Goal: Task Accomplishment & Management: Manage account settings

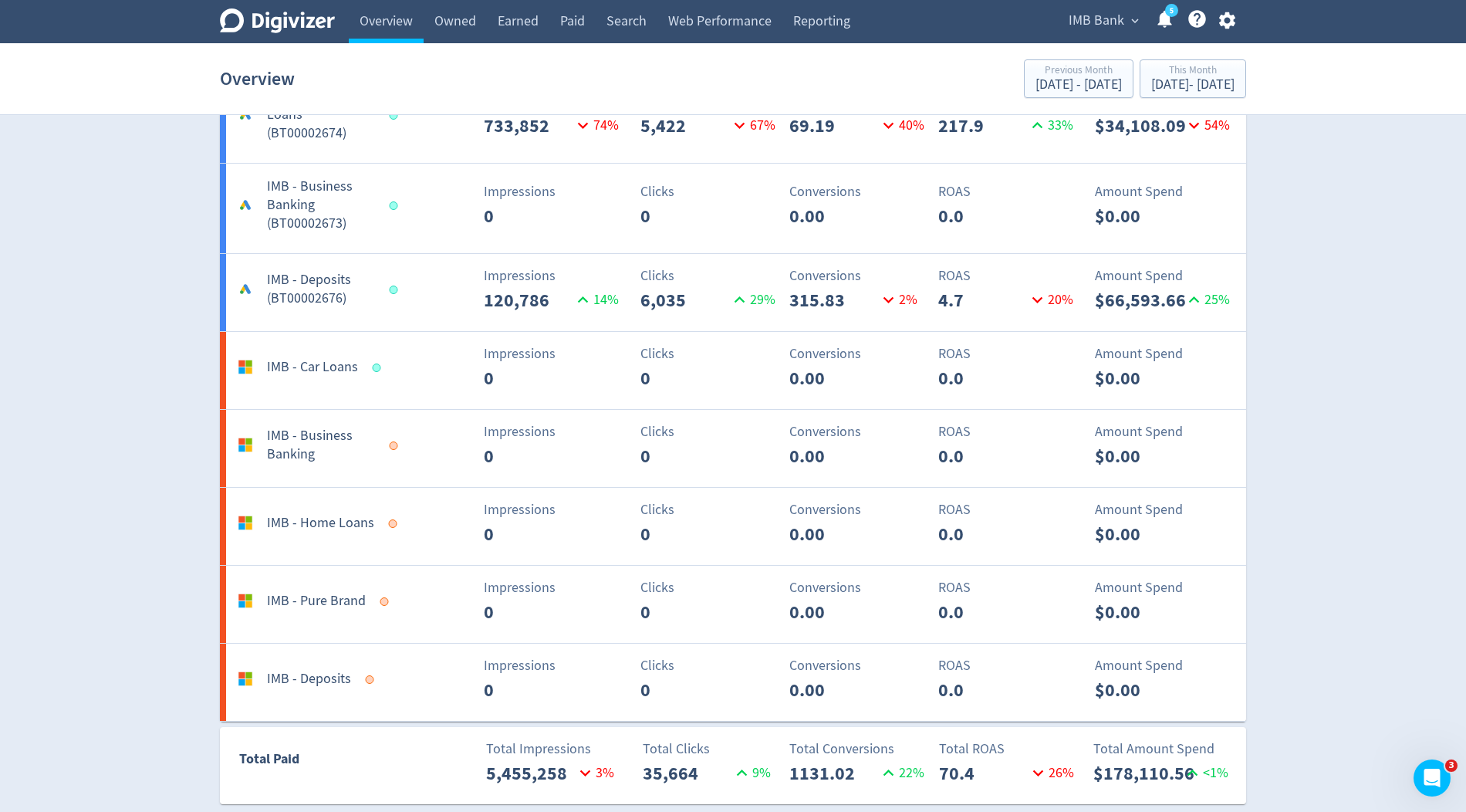
scroll to position [1061, 0]
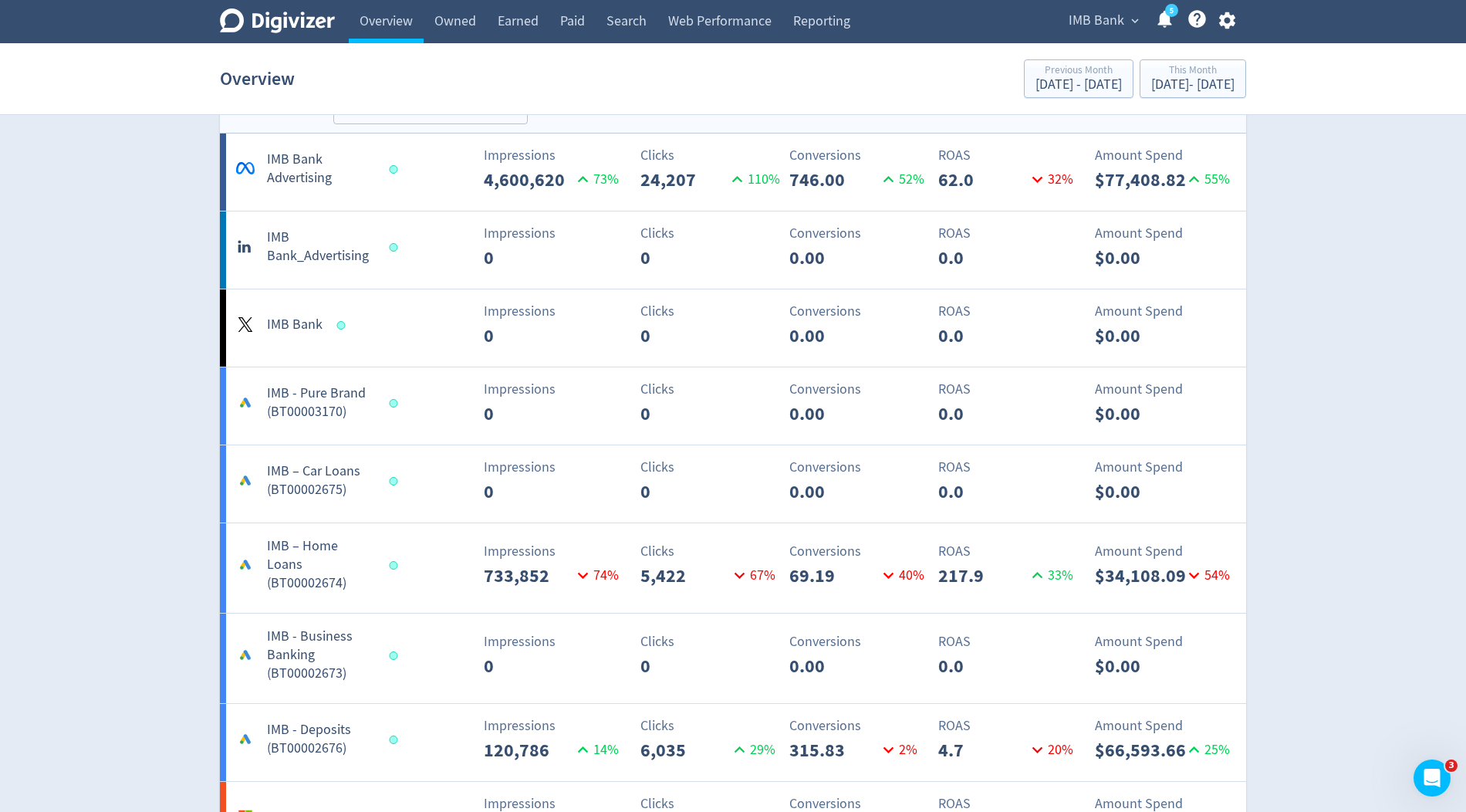
click at [1099, 18] on span "IMB Bank" at bounding box center [1096, 21] width 55 height 25
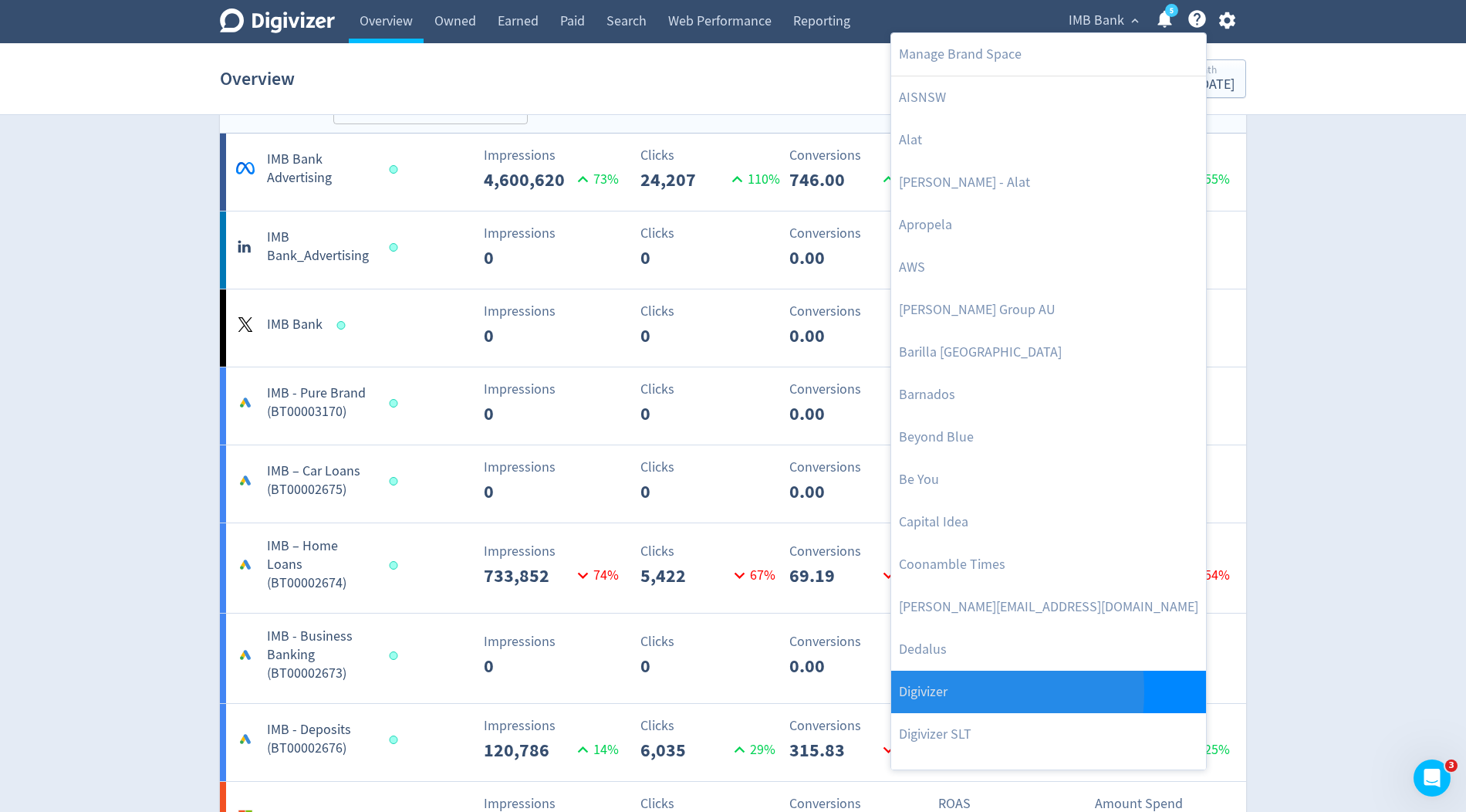
click at [915, 690] on link "Digivizer" at bounding box center [1049, 691] width 314 height 42
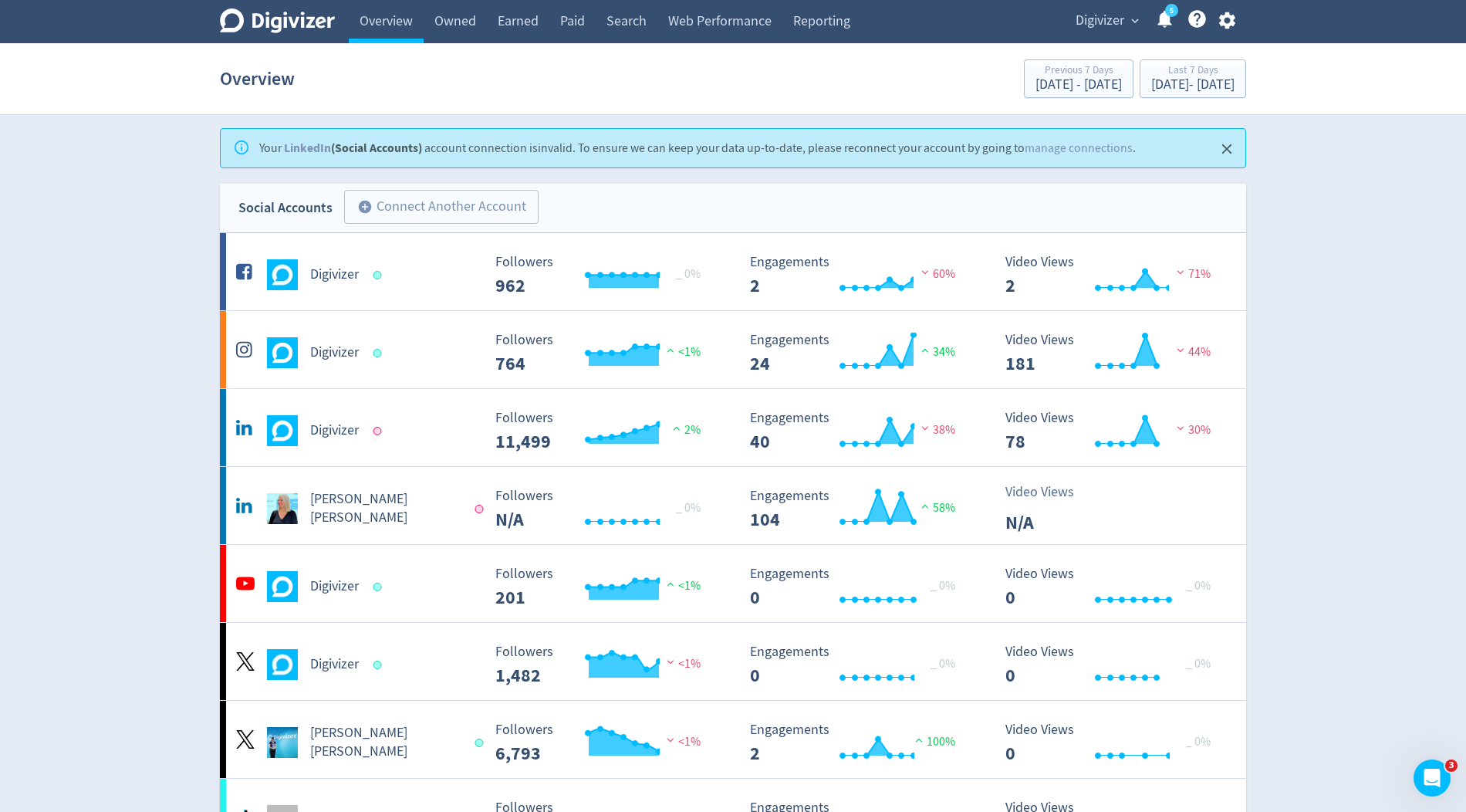
scroll to position [69, 0]
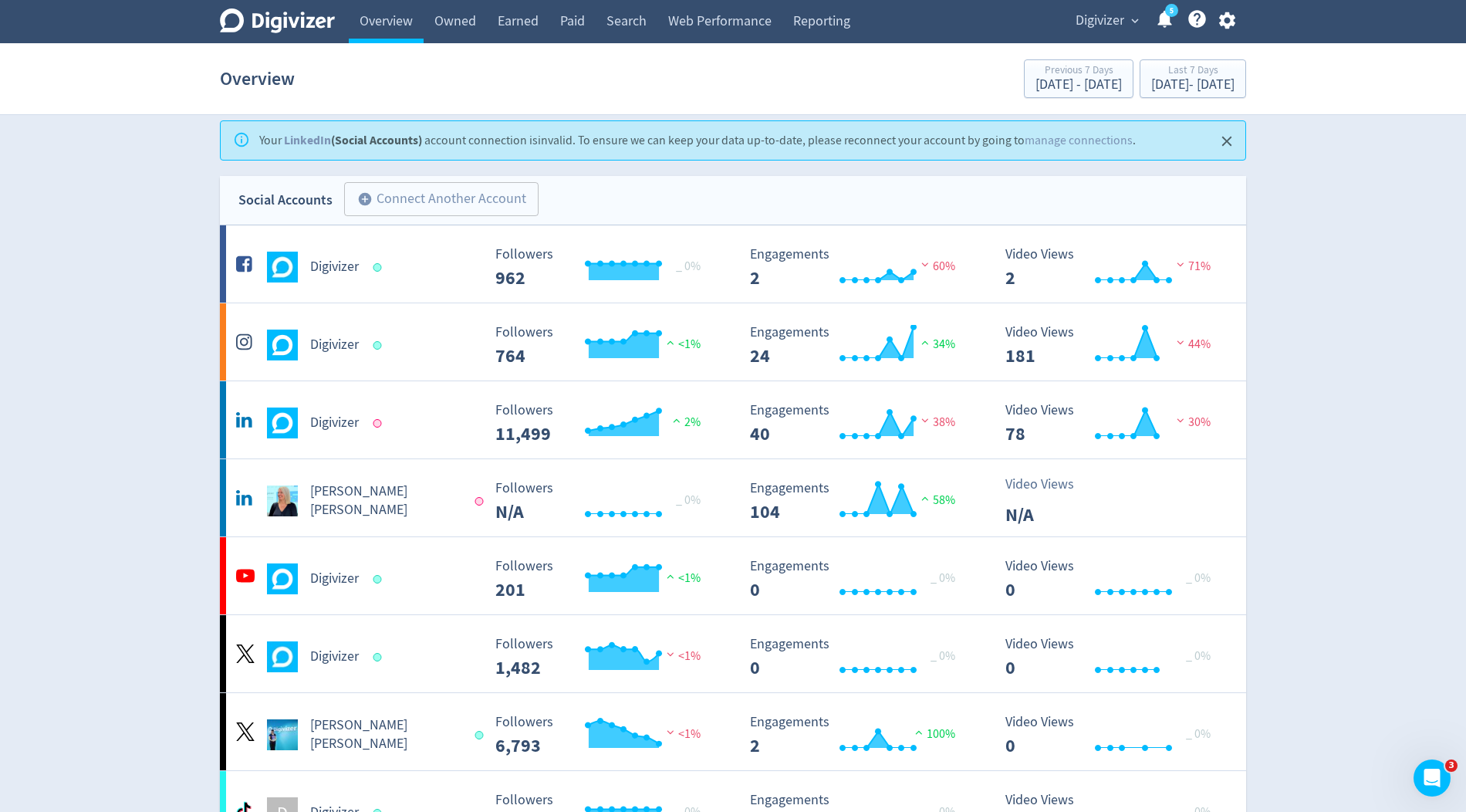
click at [1220, 18] on icon "button" at bounding box center [1226, 21] width 16 height 17
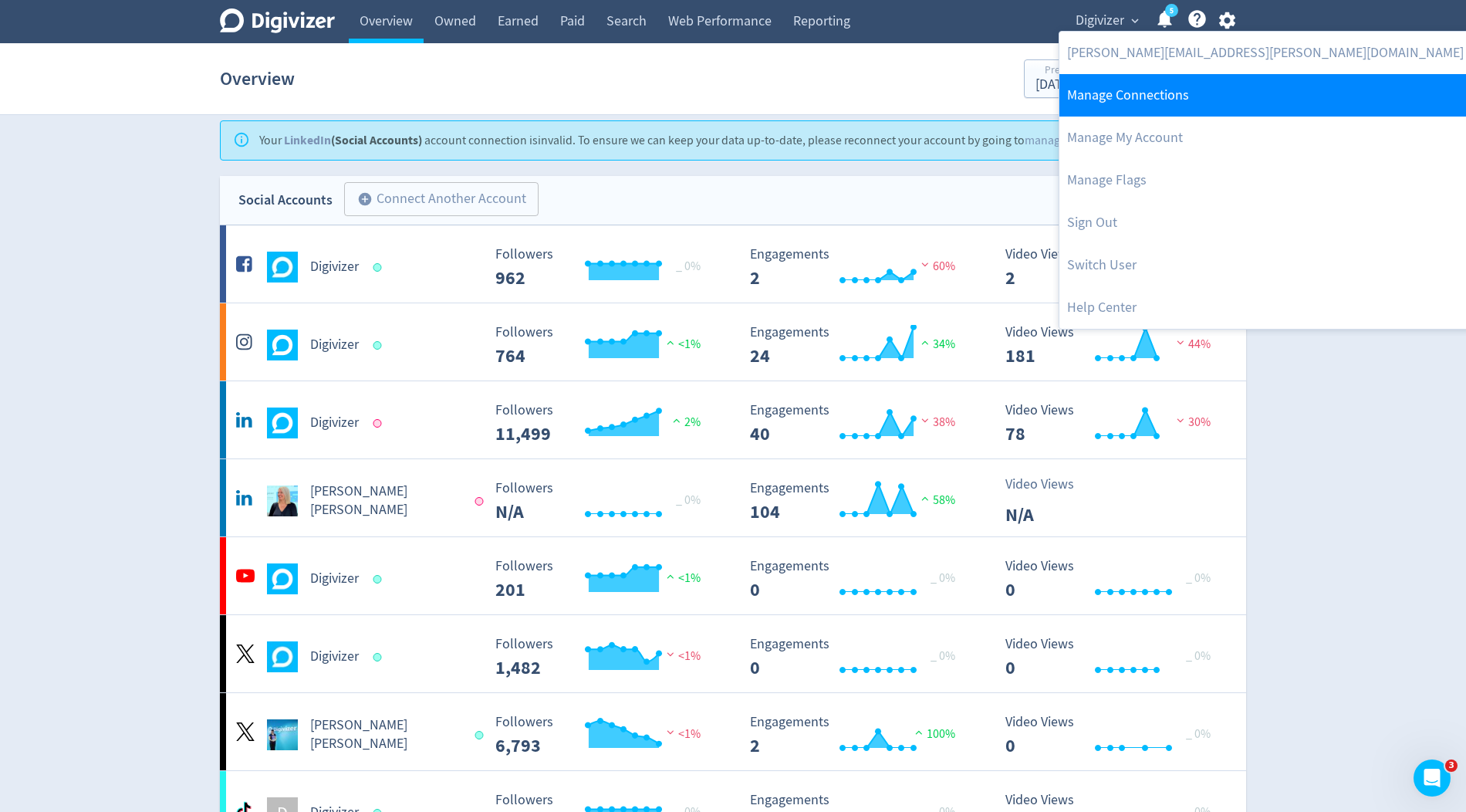
click at [1165, 100] on link "Manage Connections" at bounding box center [1265, 95] width 412 height 42
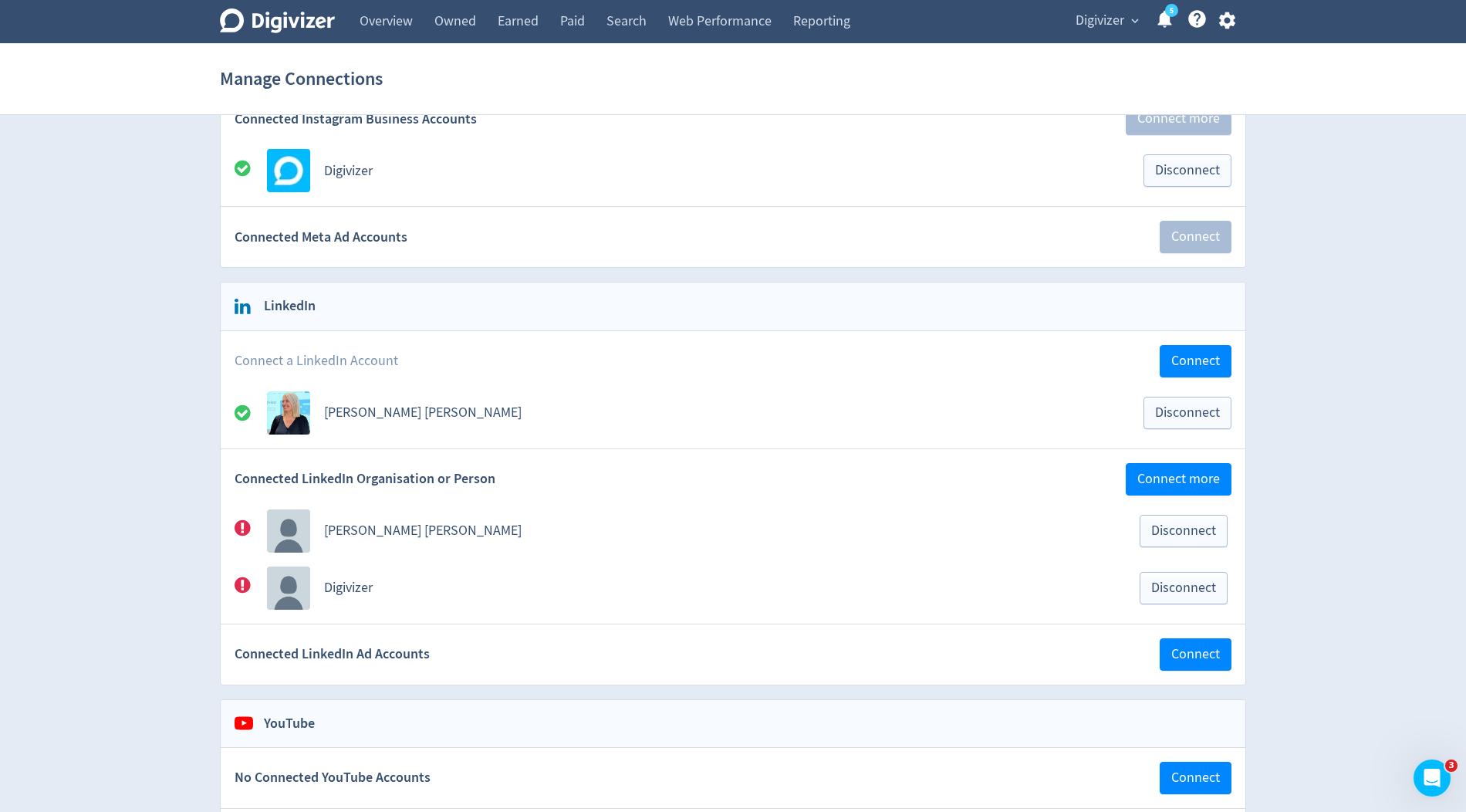
scroll to position [333, 0]
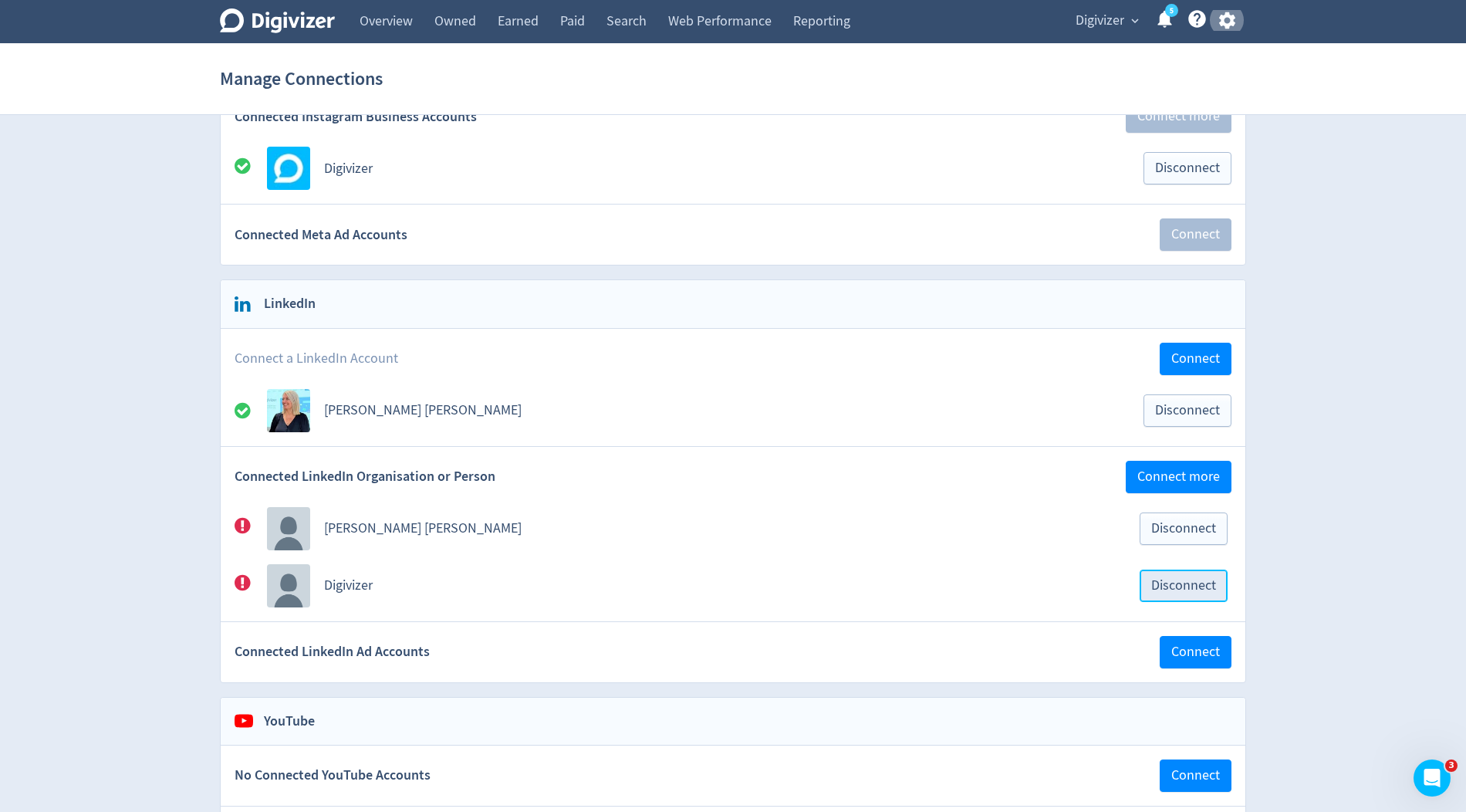
click at [1195, 586] on button "Disconnect" at bounding box center [1184, 586] width 88 height 33
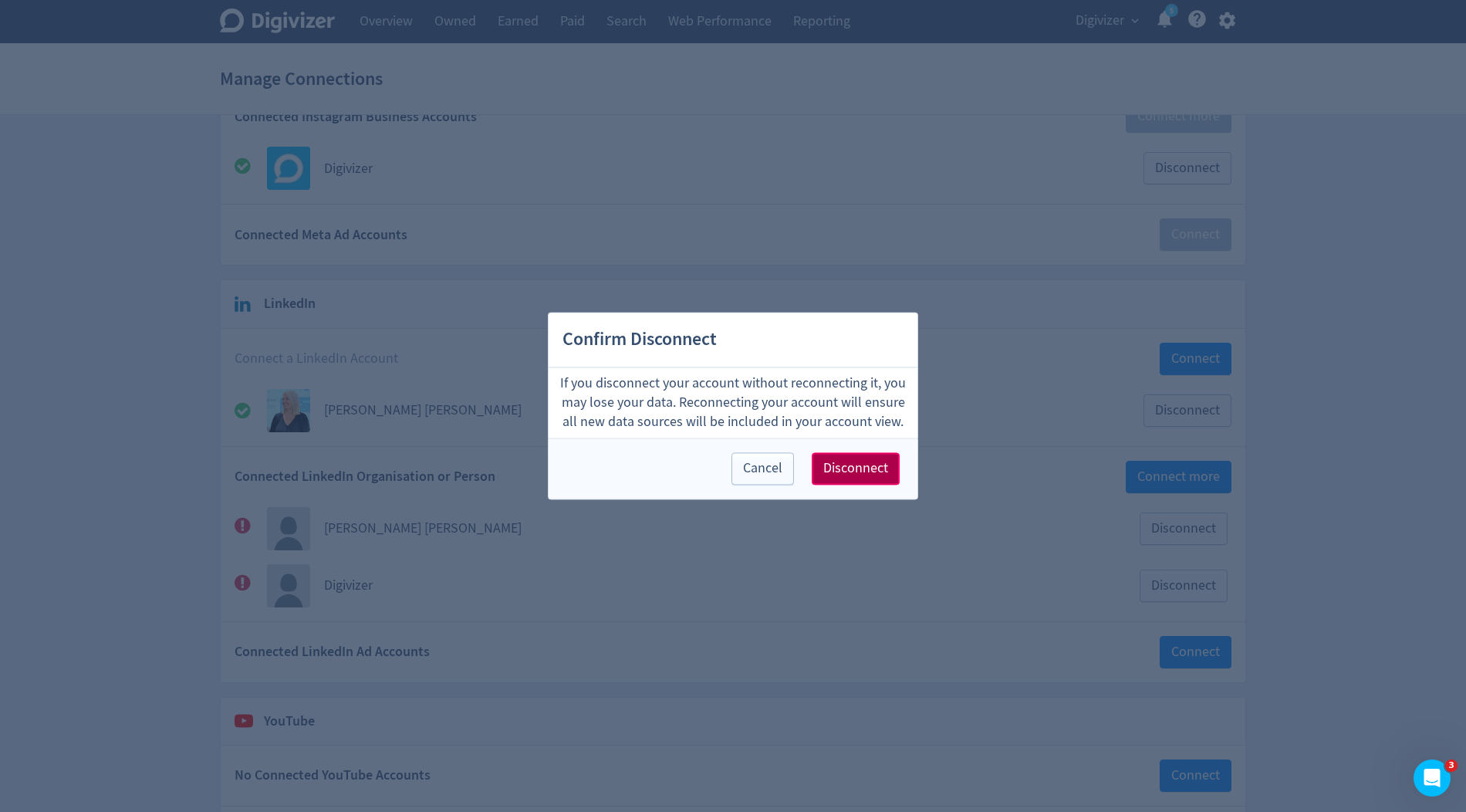
click at [854, 462] on span "Disconnect" at bounding box center [855, 469] width 65 height 14
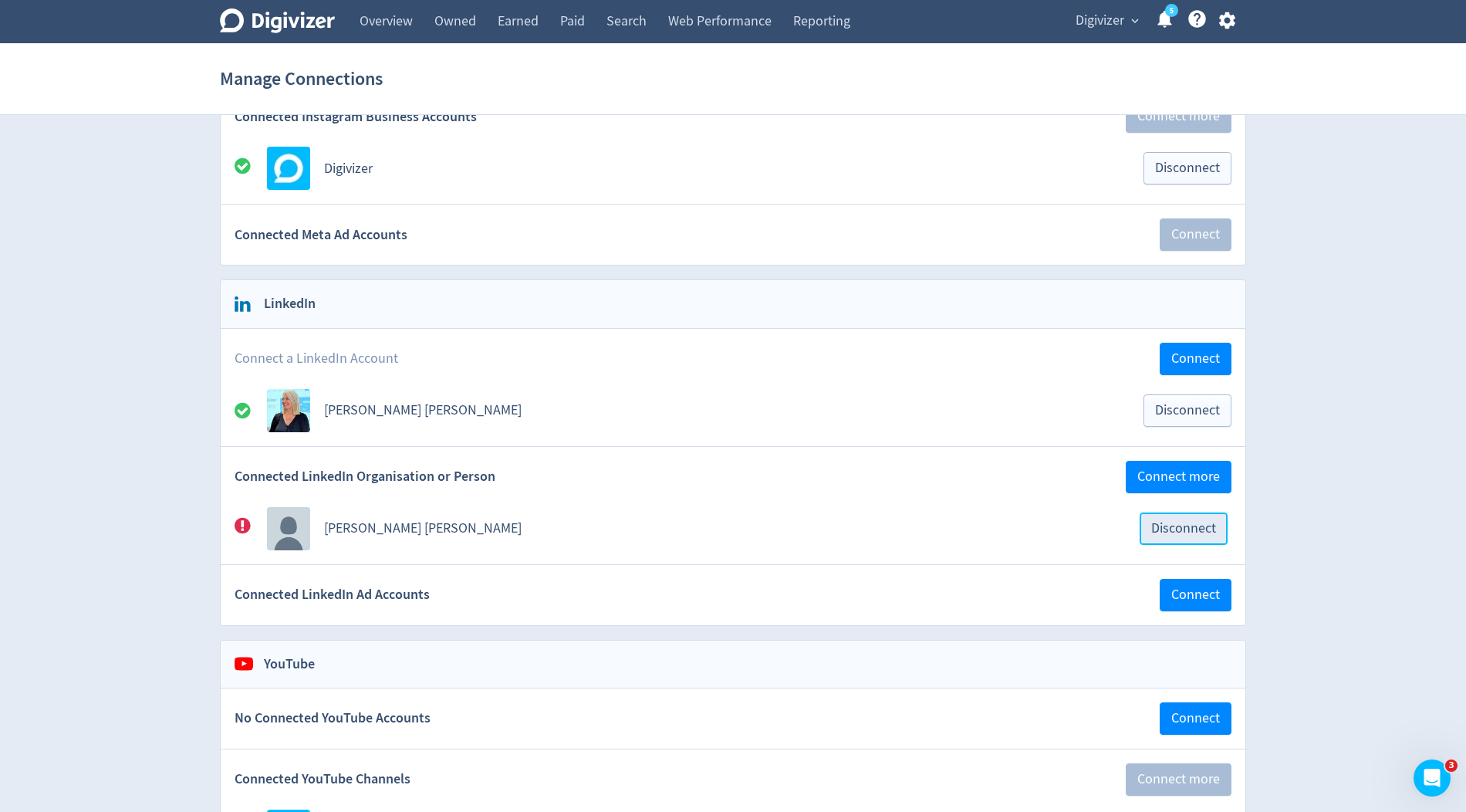
click at [1165, 522] on span "Disconnect" at bounding box center [1184, 529] width 65 height 14
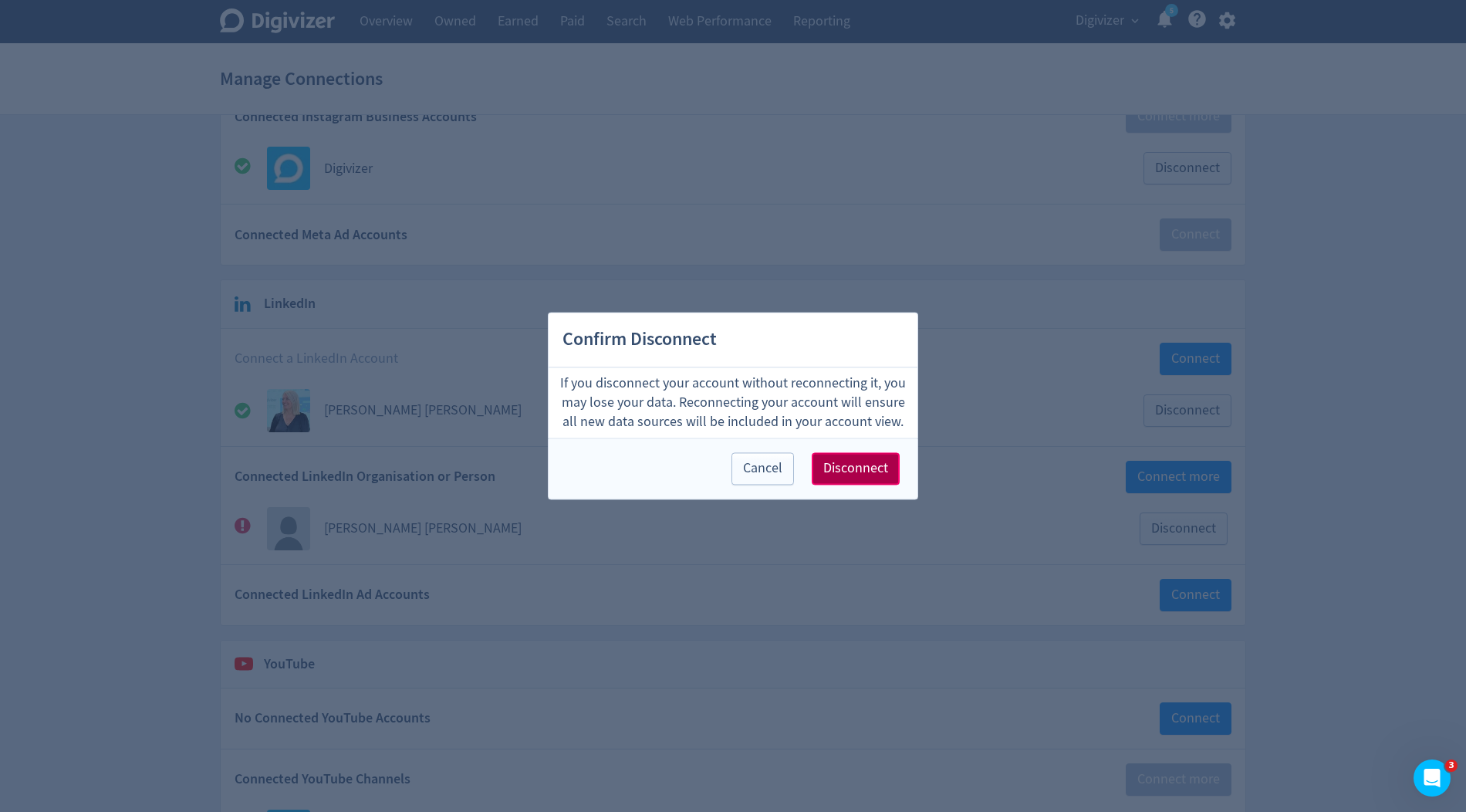
click at [845, 474] on span "Disconnect" at bounding box center [855, 469] width 65 height 14
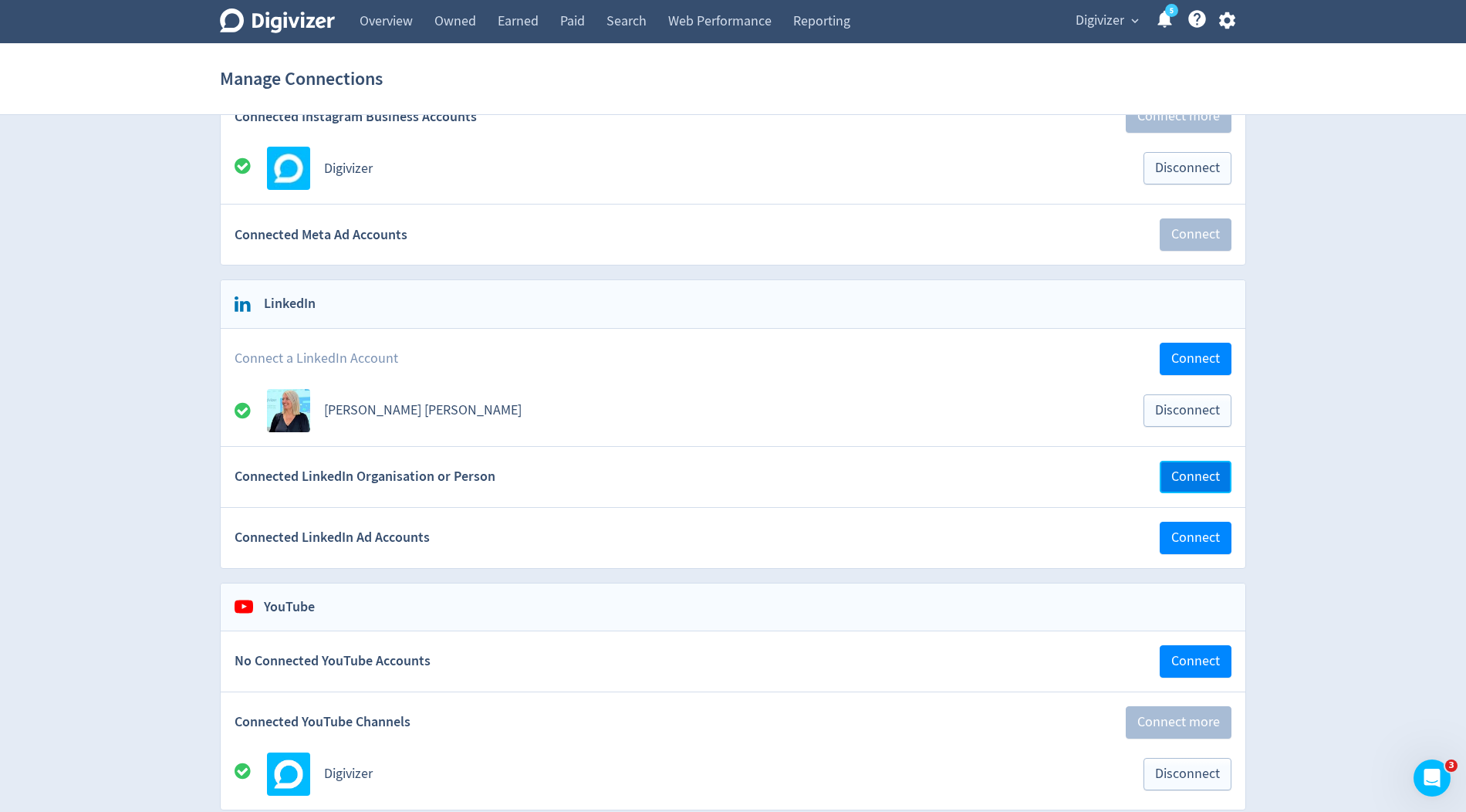
click at [1189, 470] on span "Connect" at bounding box center [1196, 477] width 48 height 14
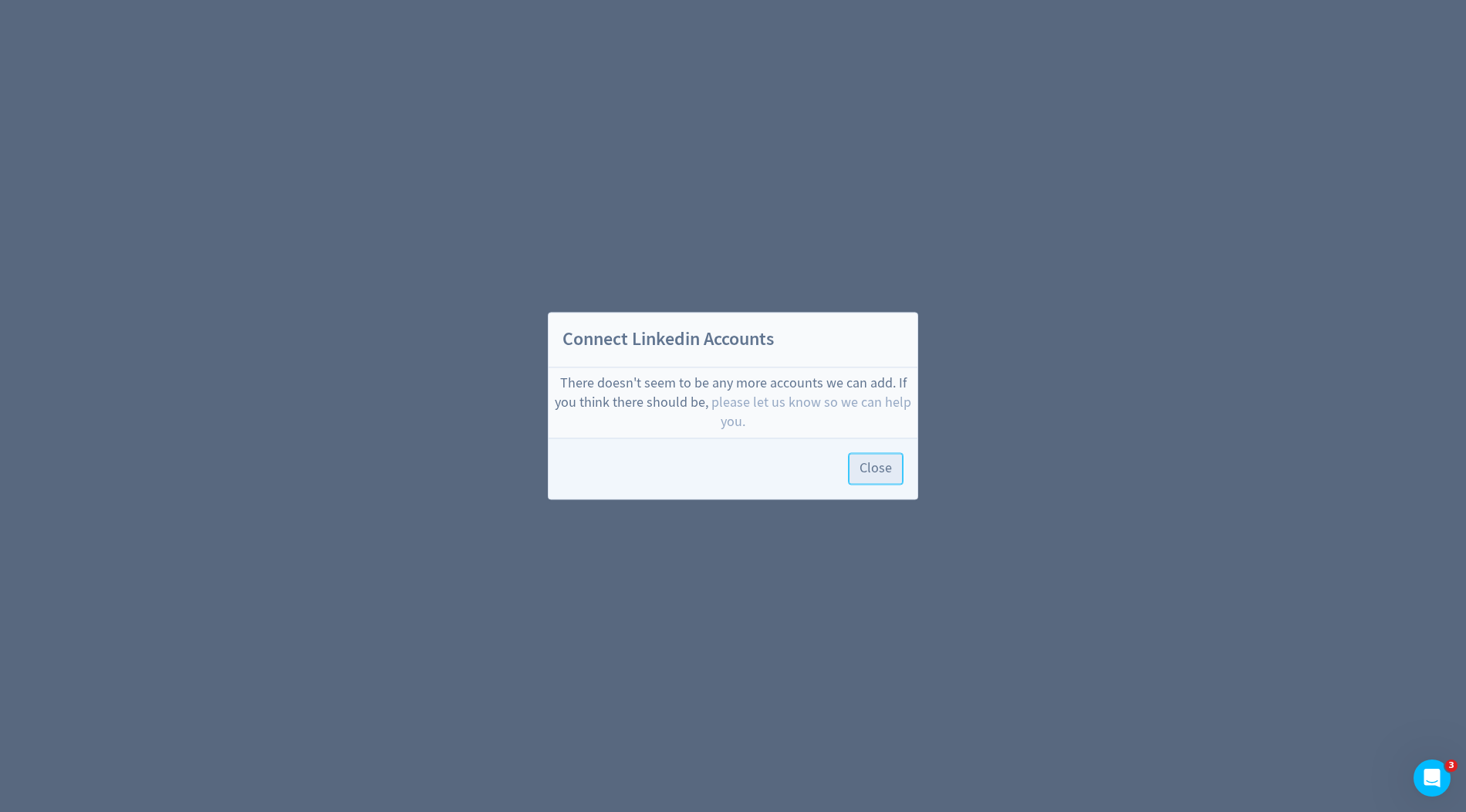
click at [877, 479] on button "Close" at bounding box center [876, 469] width 55 height 33
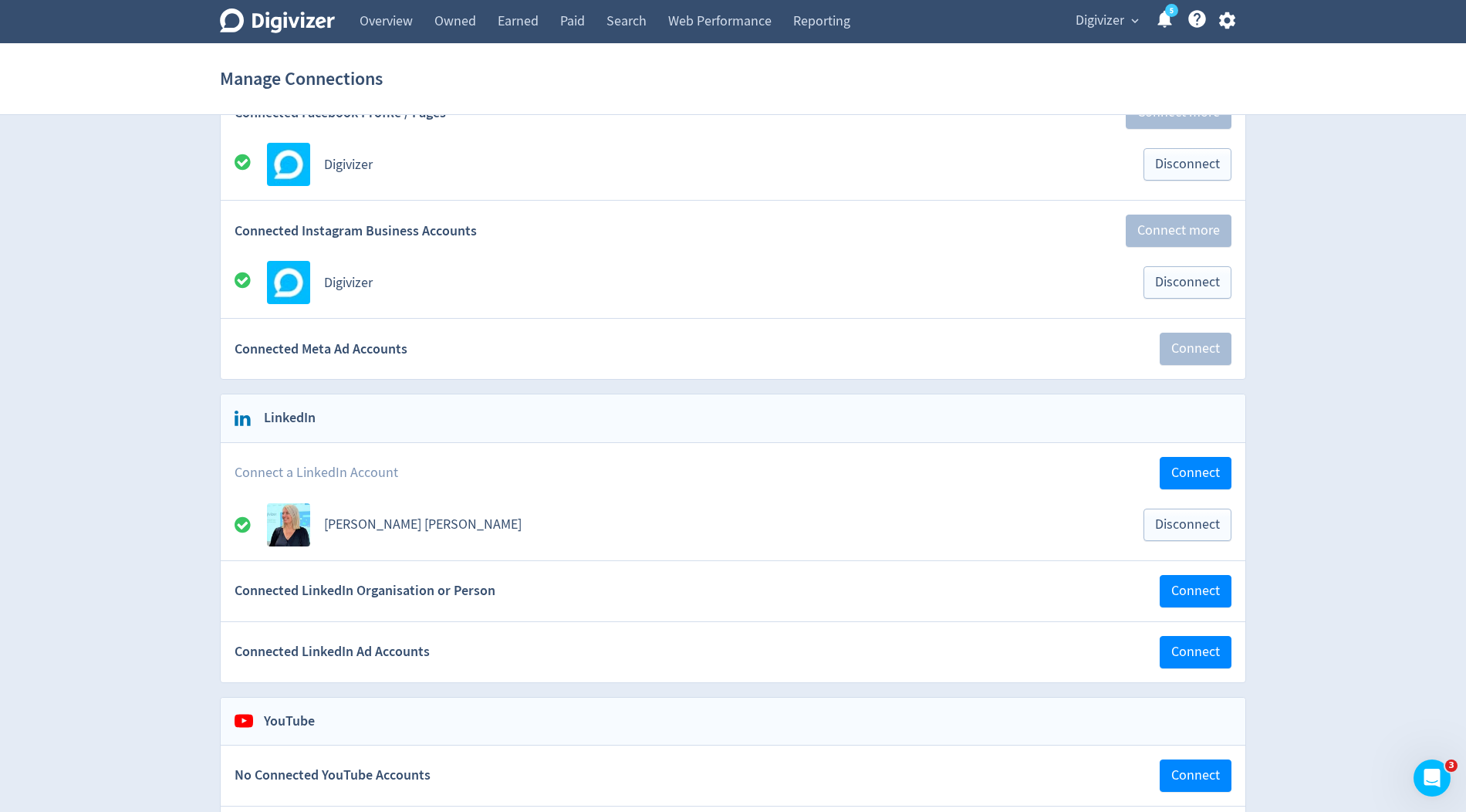
scroll to position [252, 0]
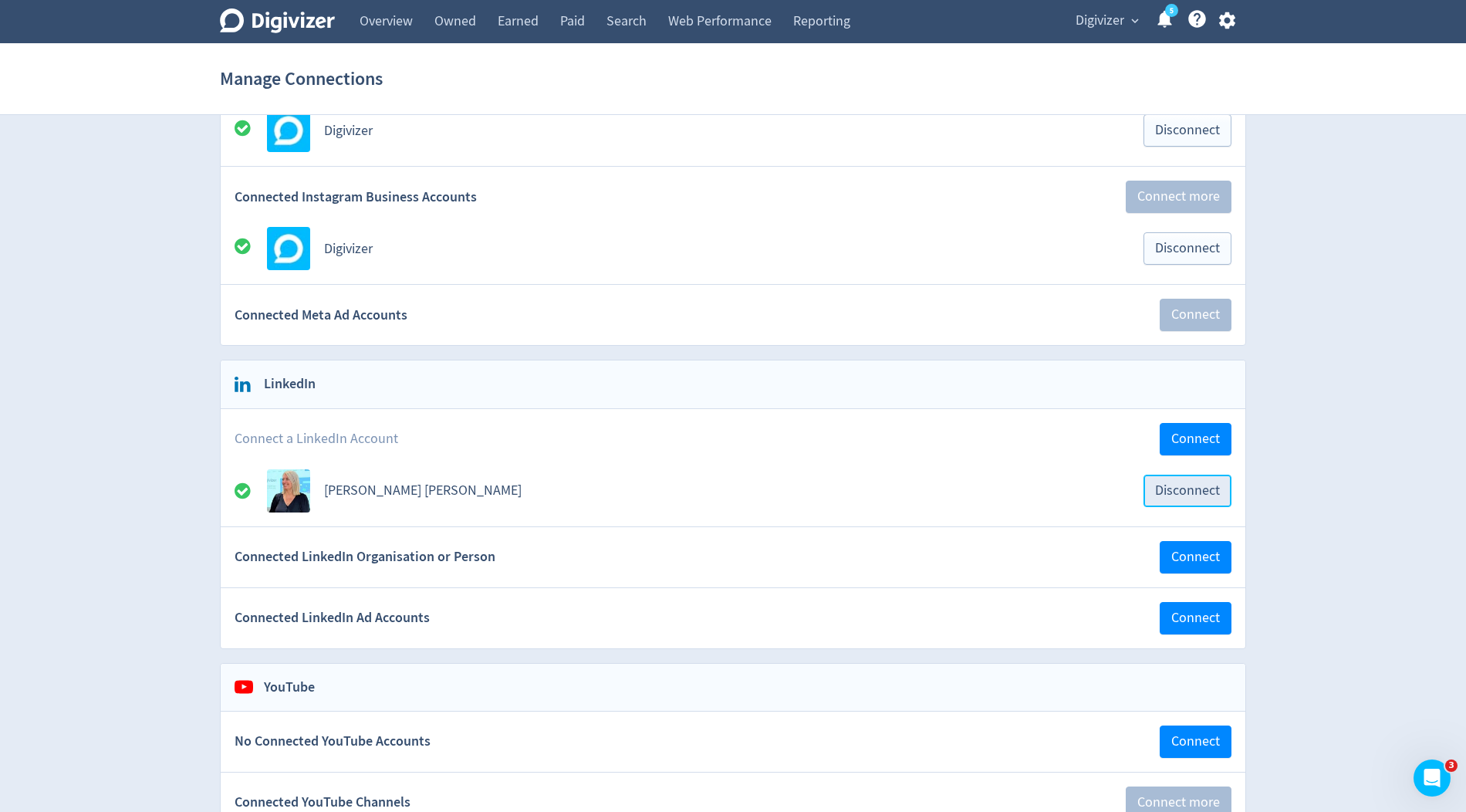
click at [1165, 484] on span "Disconnect" at bounding box center [1187, 491] width 65 height 14
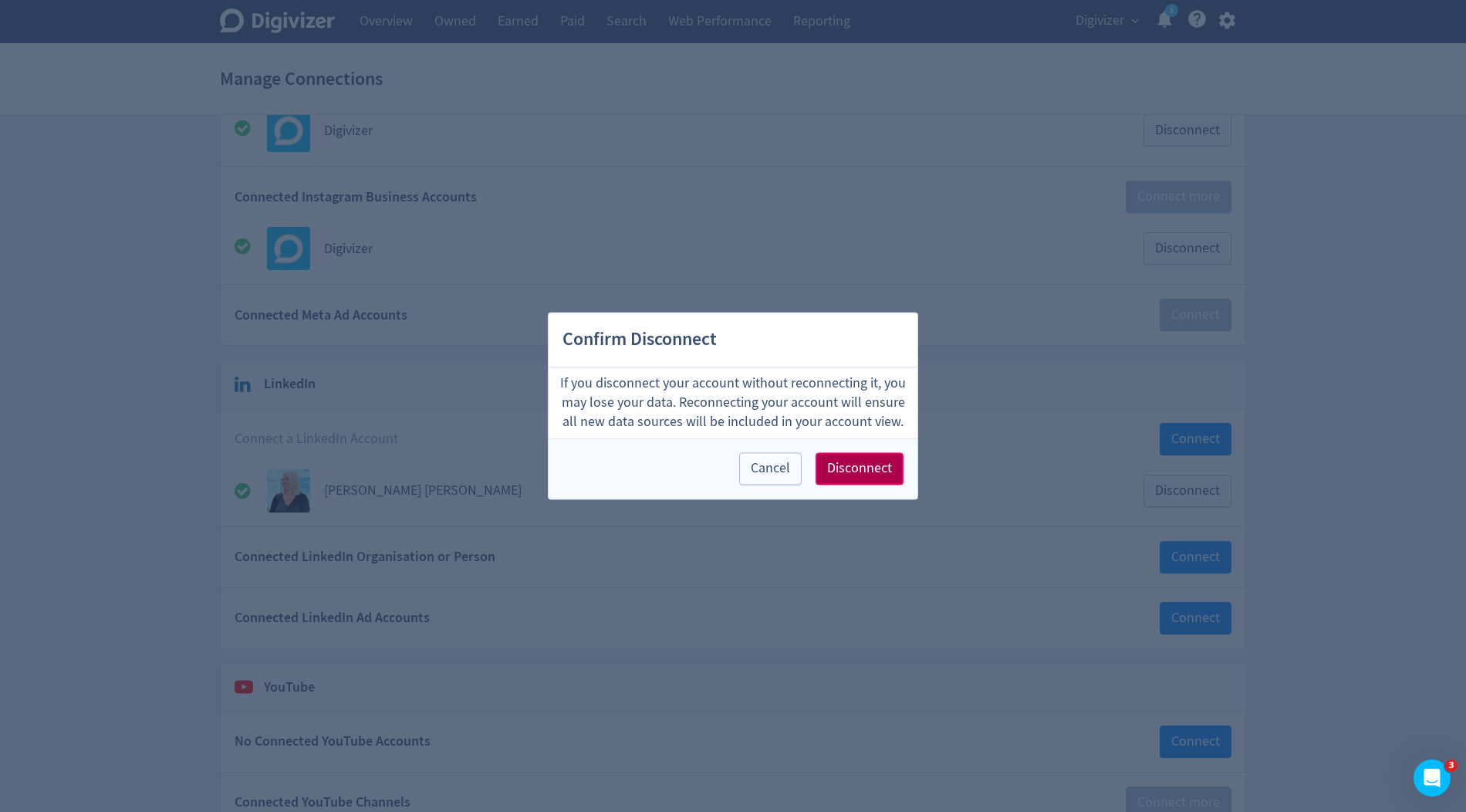
click at [856, 473] on span "Disconnect" at bounding box center [859, 469] width 65 height 14
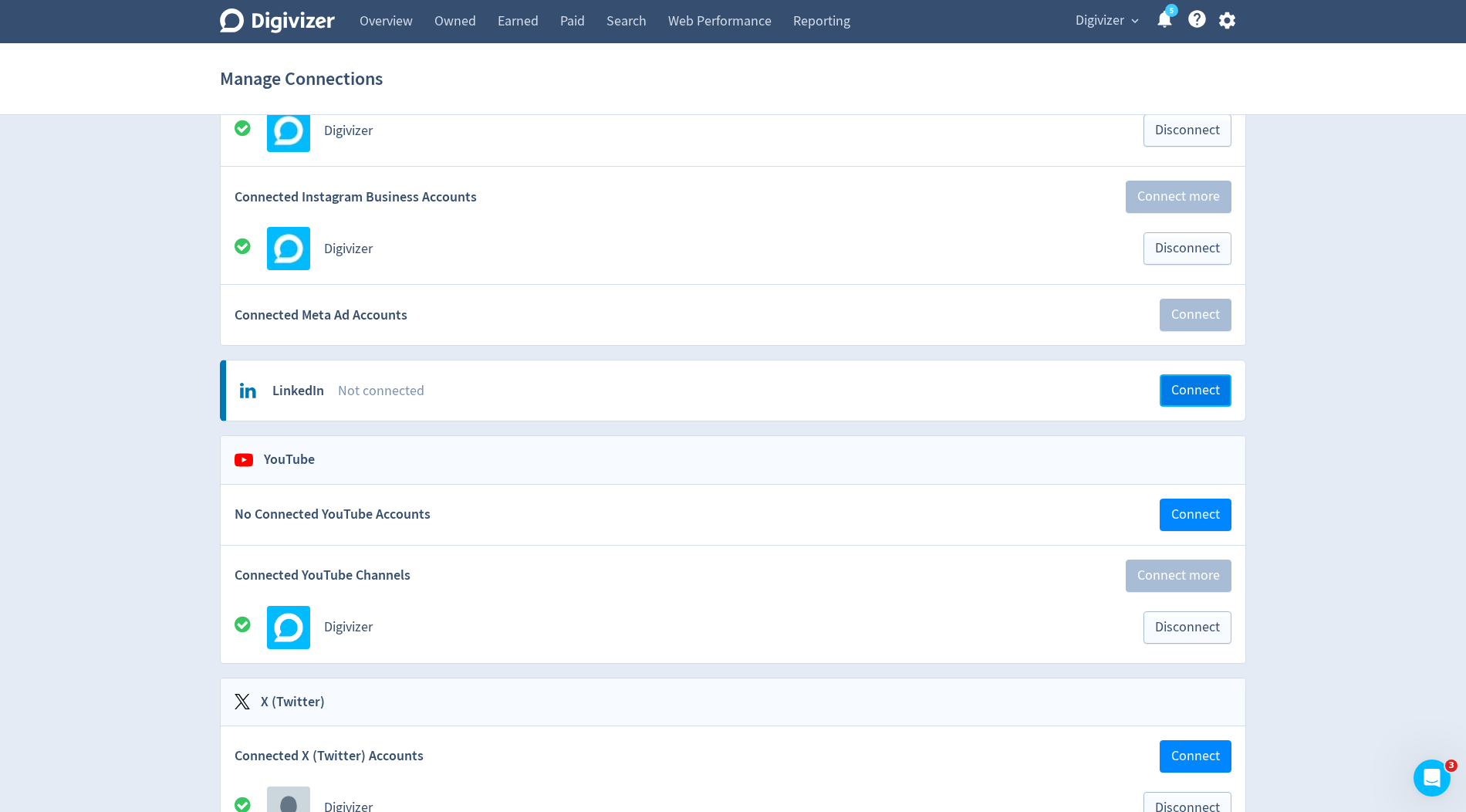
click at [1172, 391] on span "Connect" at bounding box center [1196, 390] width 48 height 14
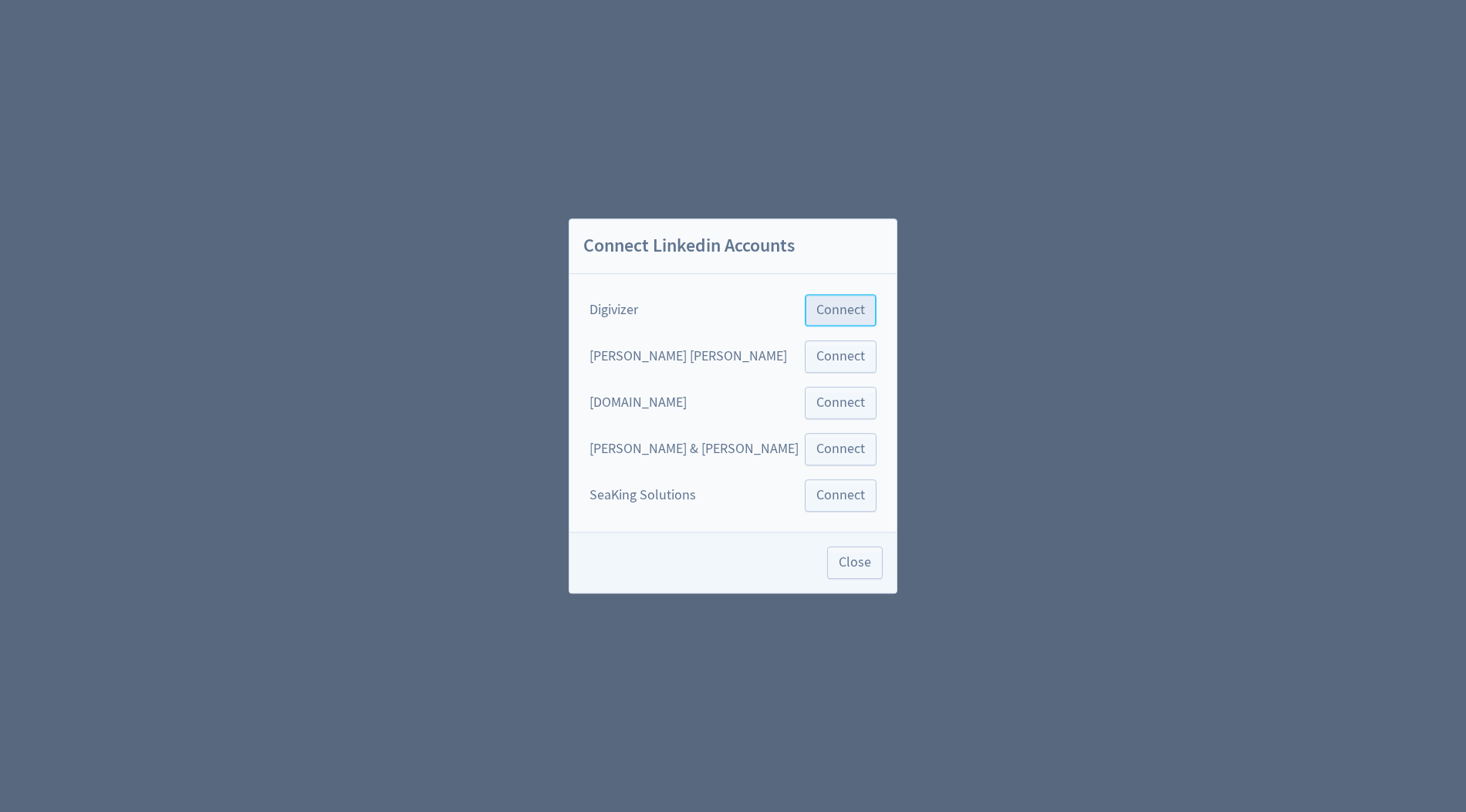
click at [816, 315] on span "Connect" at bounding box center [841, 310] width 48 height 14
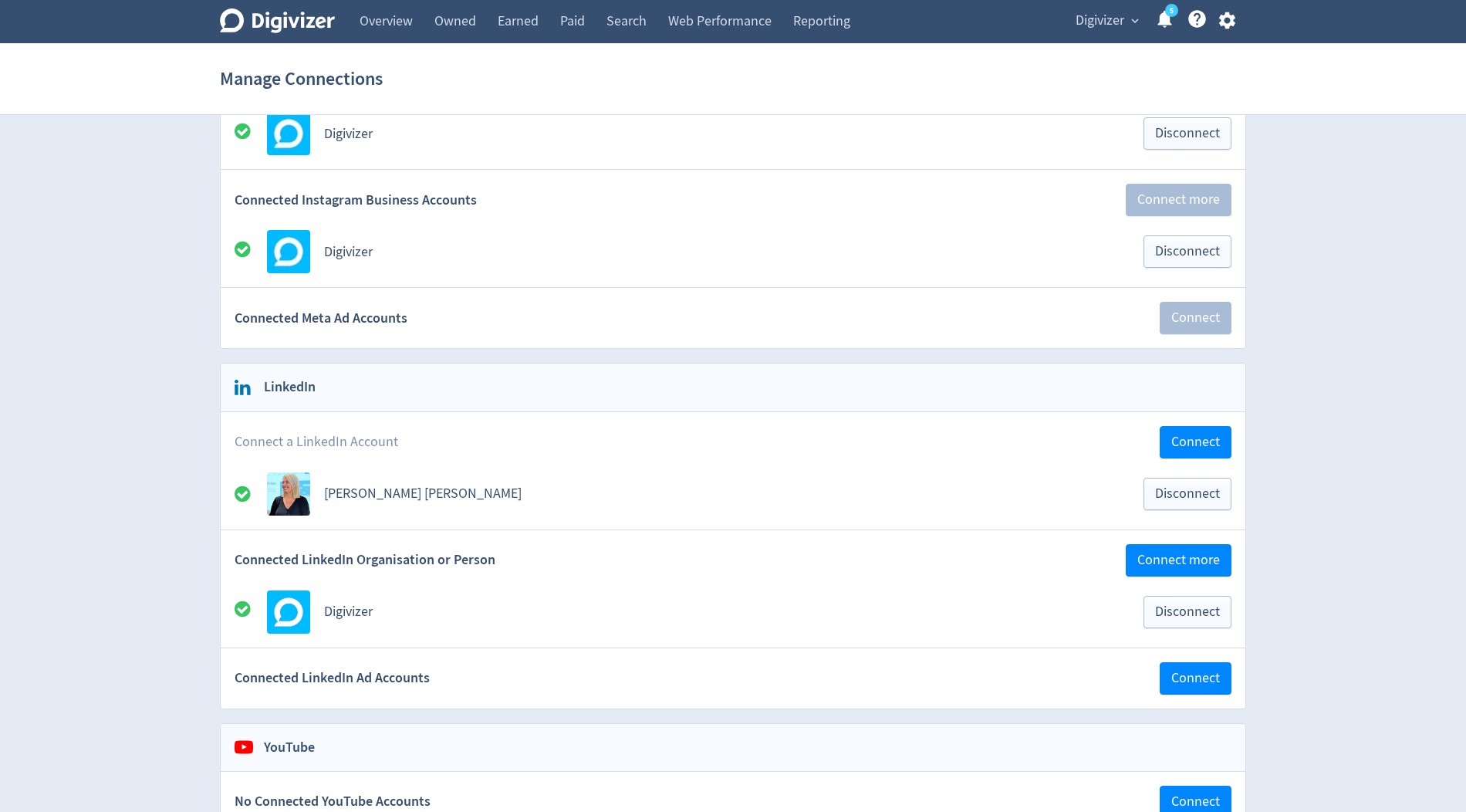
scroll to position [379, 0]
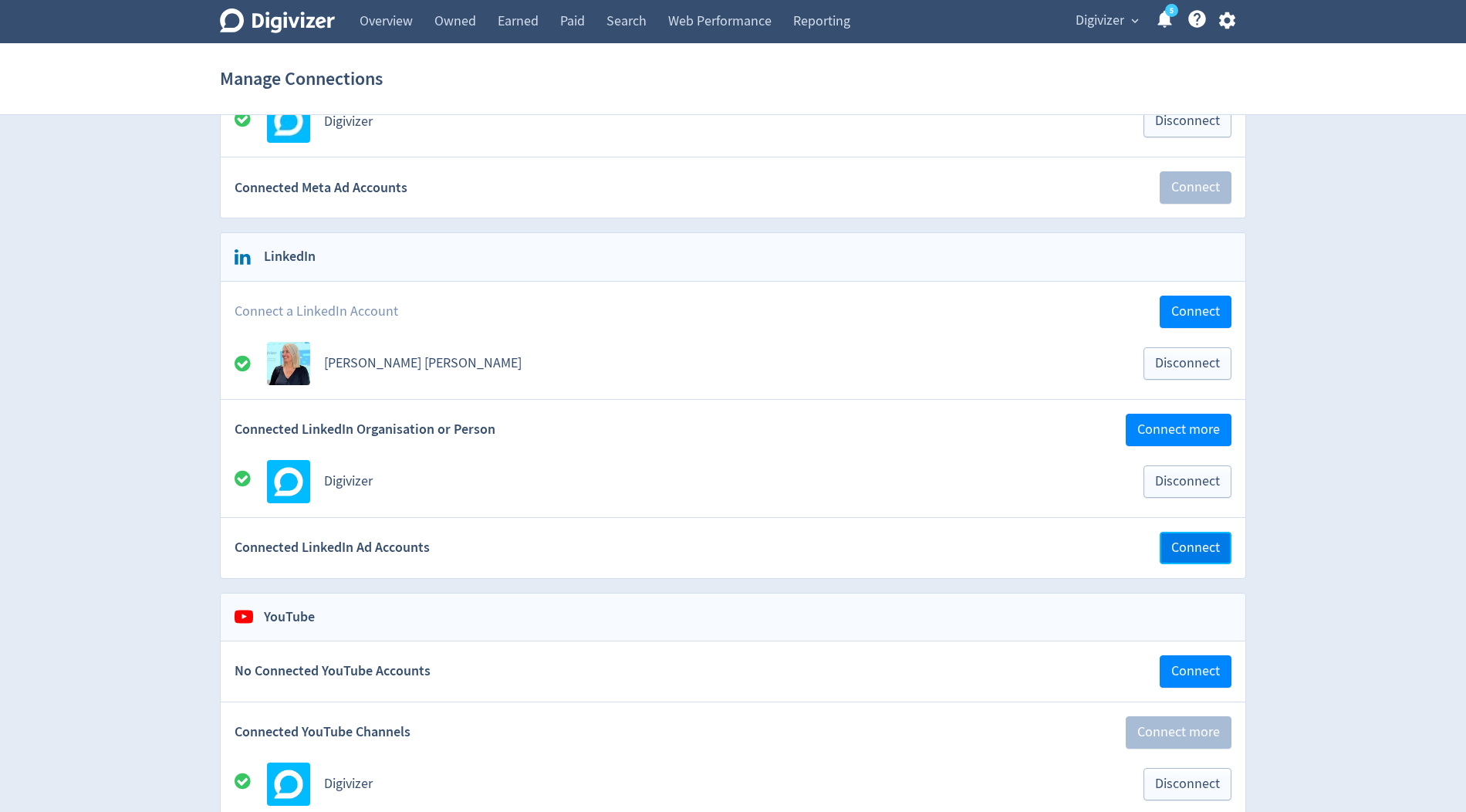
click at [1203, 541] on span "Connect" at bounding box center [1196, 548] width 48 height 14
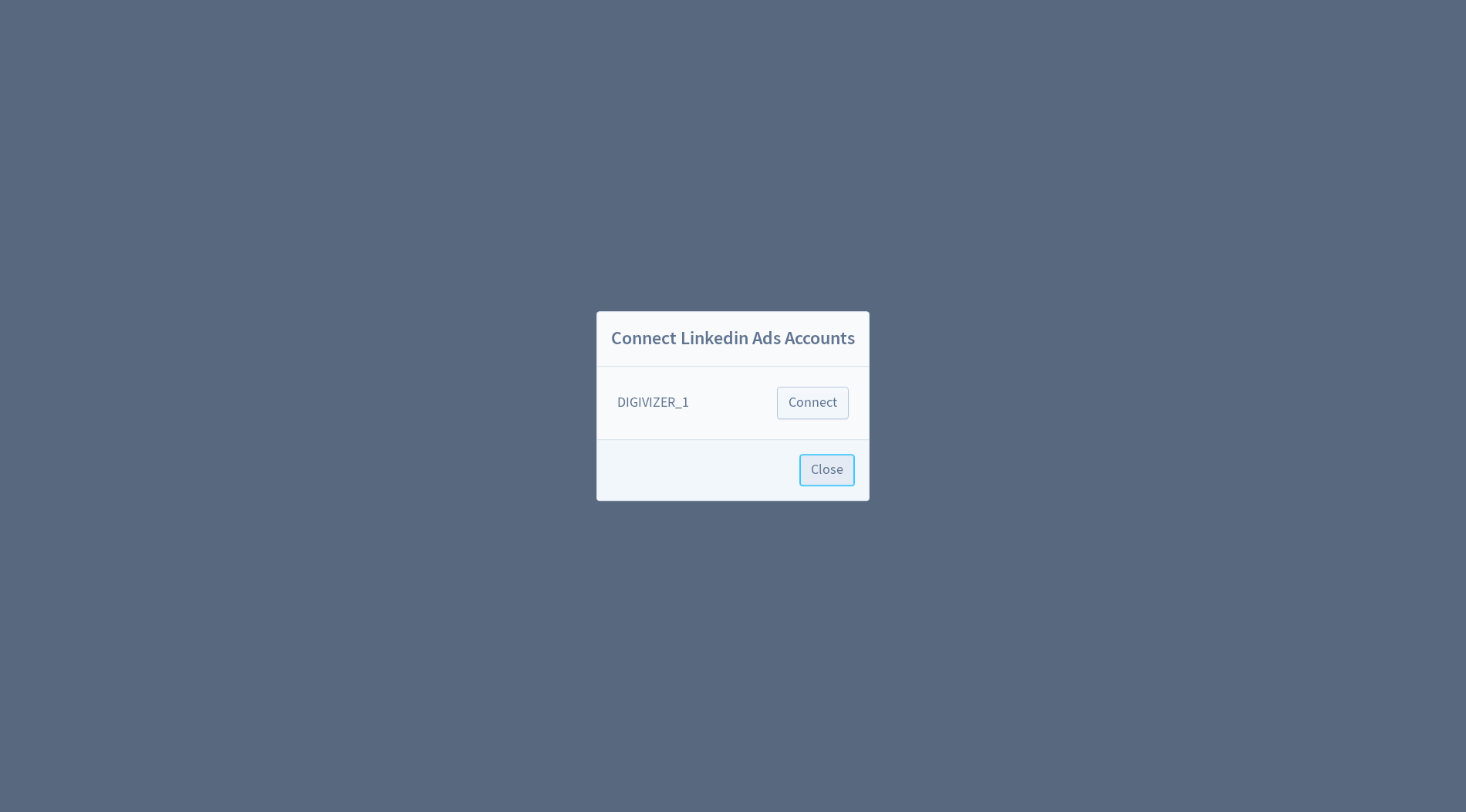
click at [837, 466] on span "Close" at bounding box center [828, 470] width 33 height 14
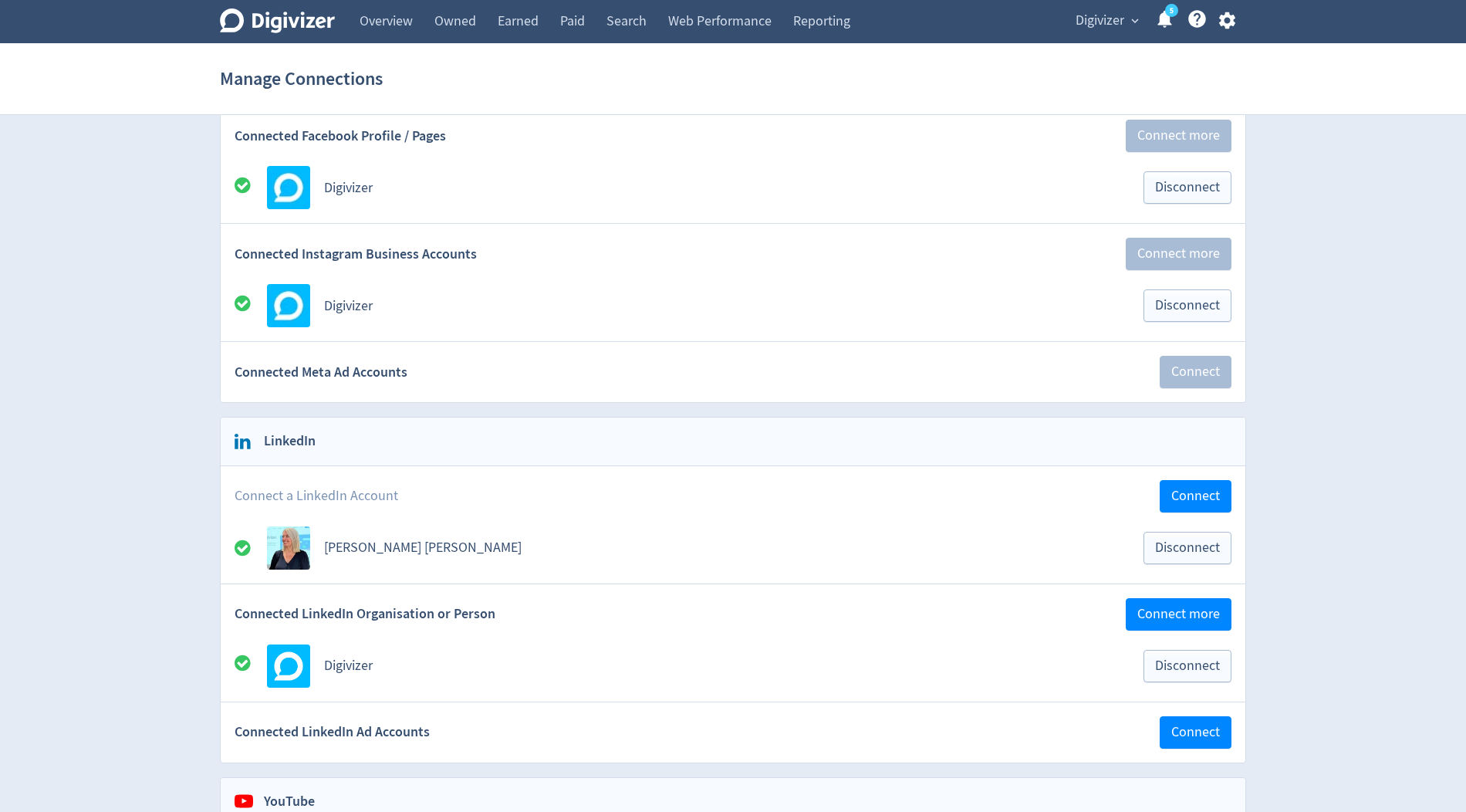
scroll to position [365, 0]
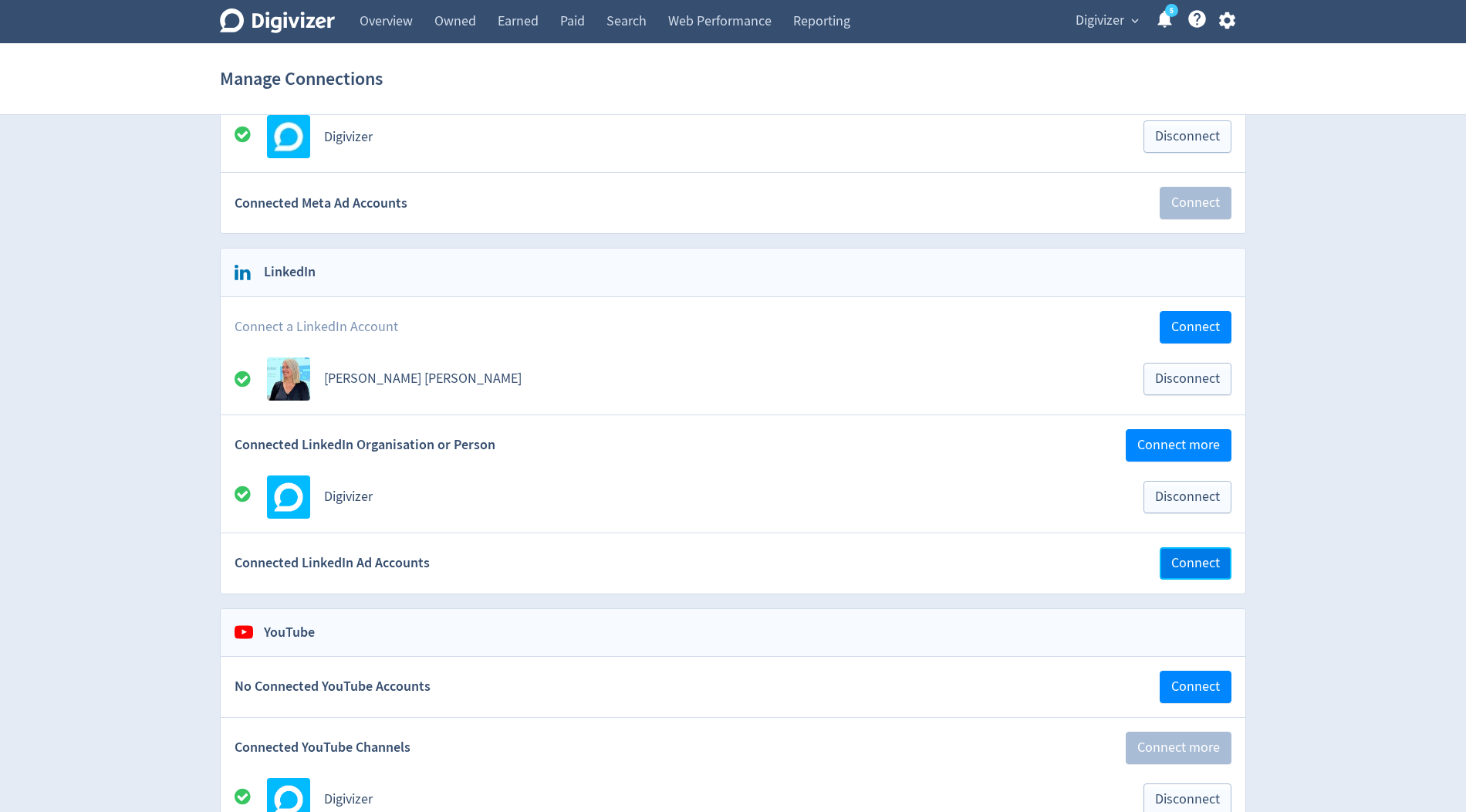
click at [1215, 558] on span "Connect" at bounding box center [1196, 563] width 48 height 14
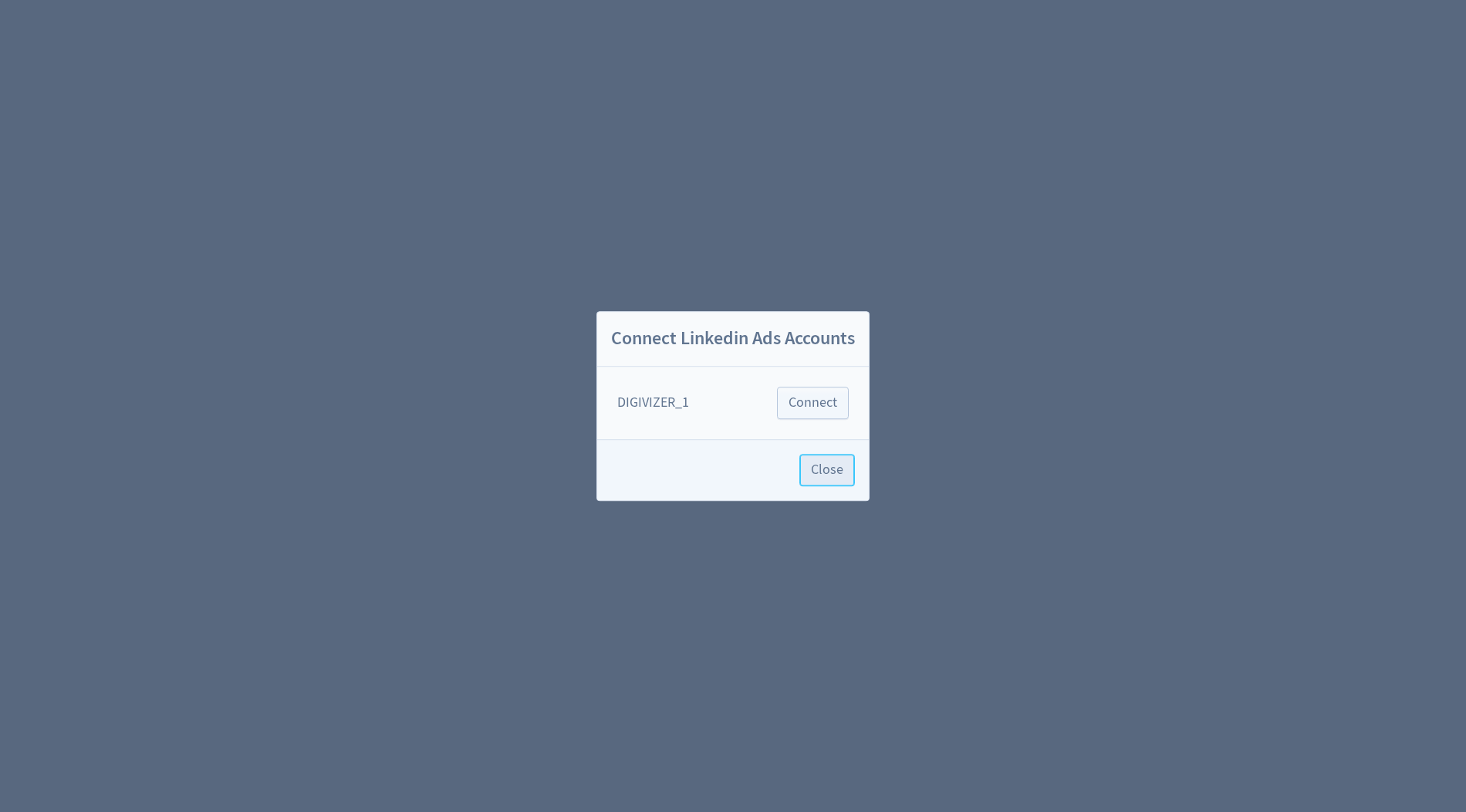
click at [814, 463] on span "Close" at bounding box center [828, 470] width 33 height 14
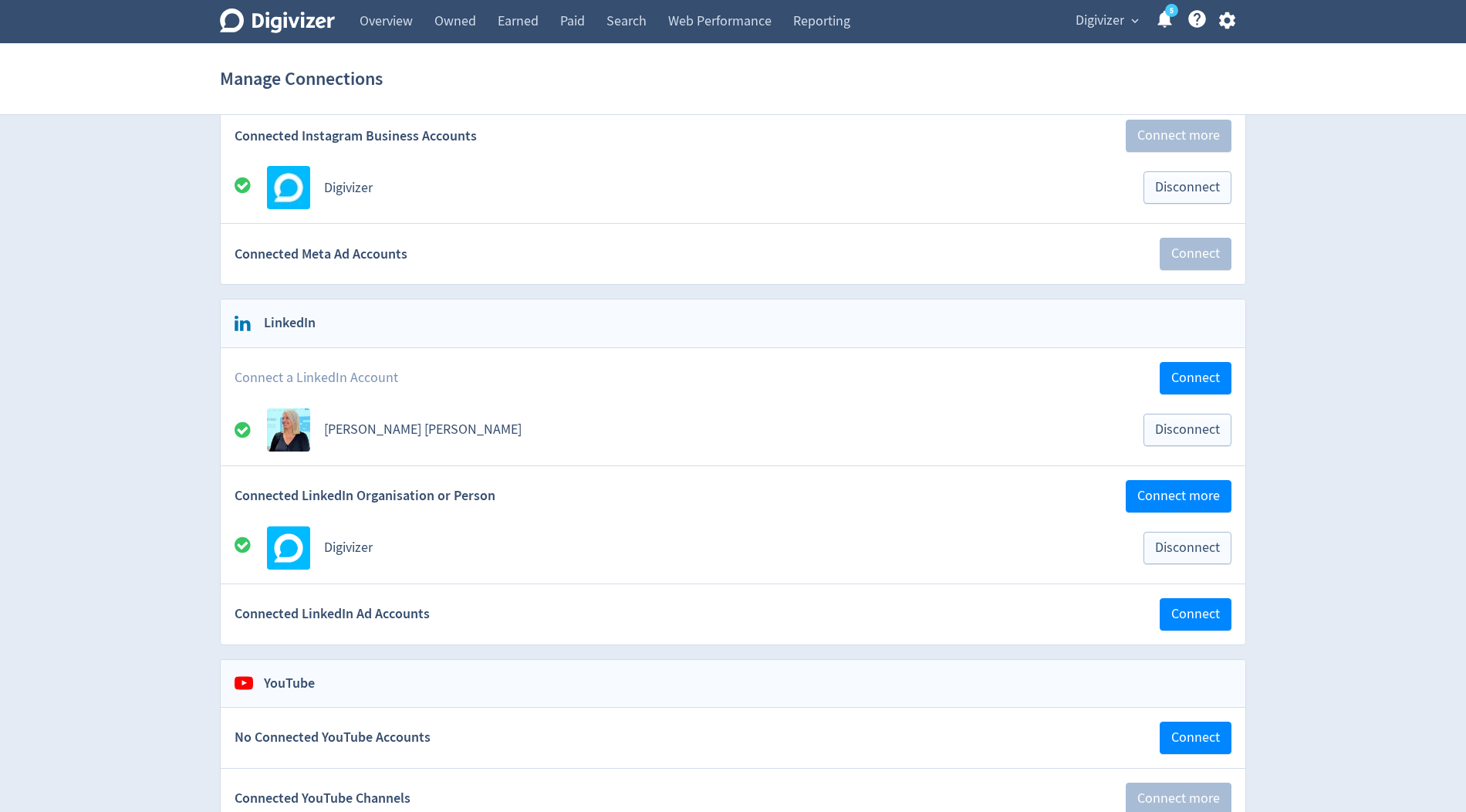
scroll to position [321, 0]
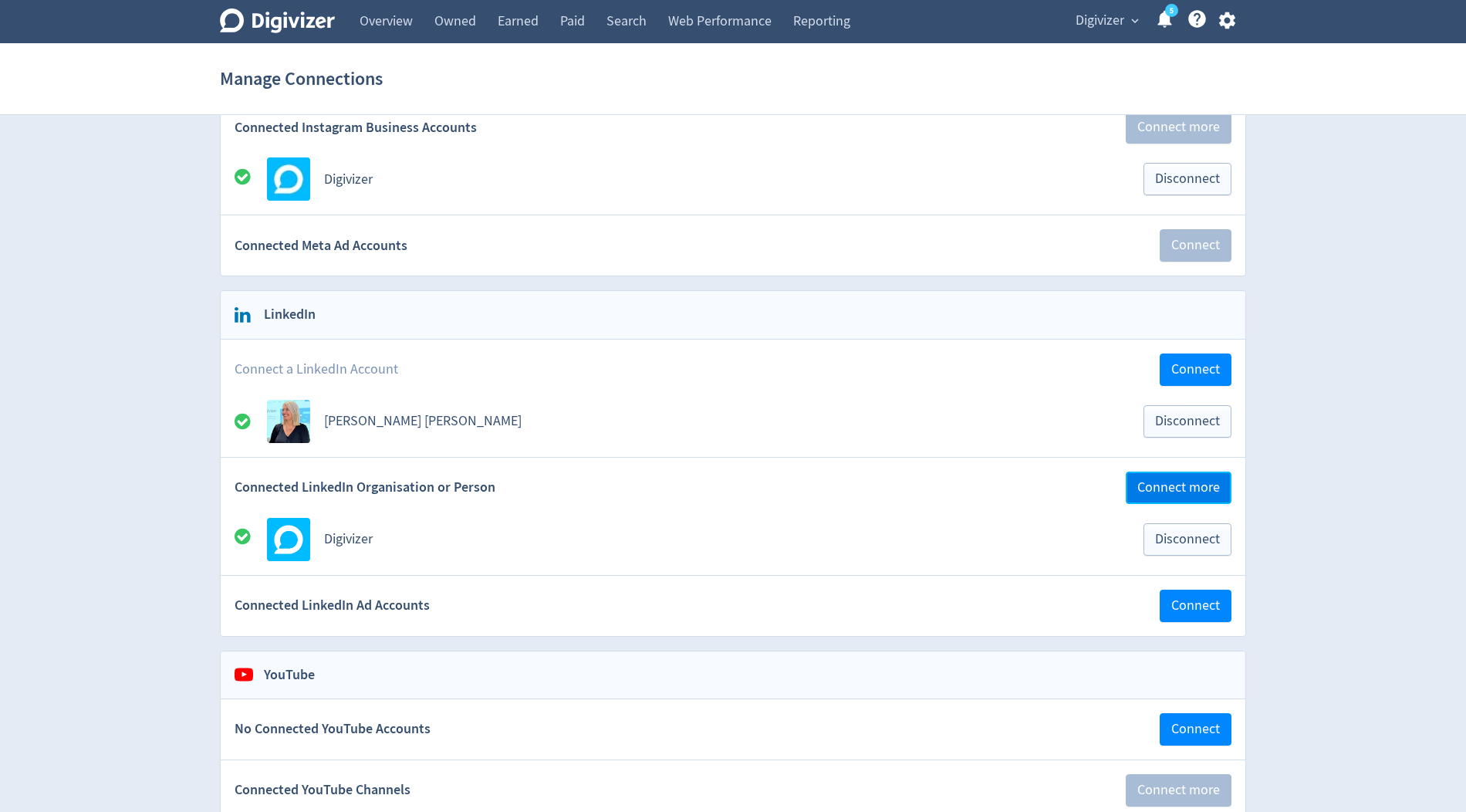
click at [1151, 480] on span "Connect more" at bounding box center [1178, 487] width 83 height 14
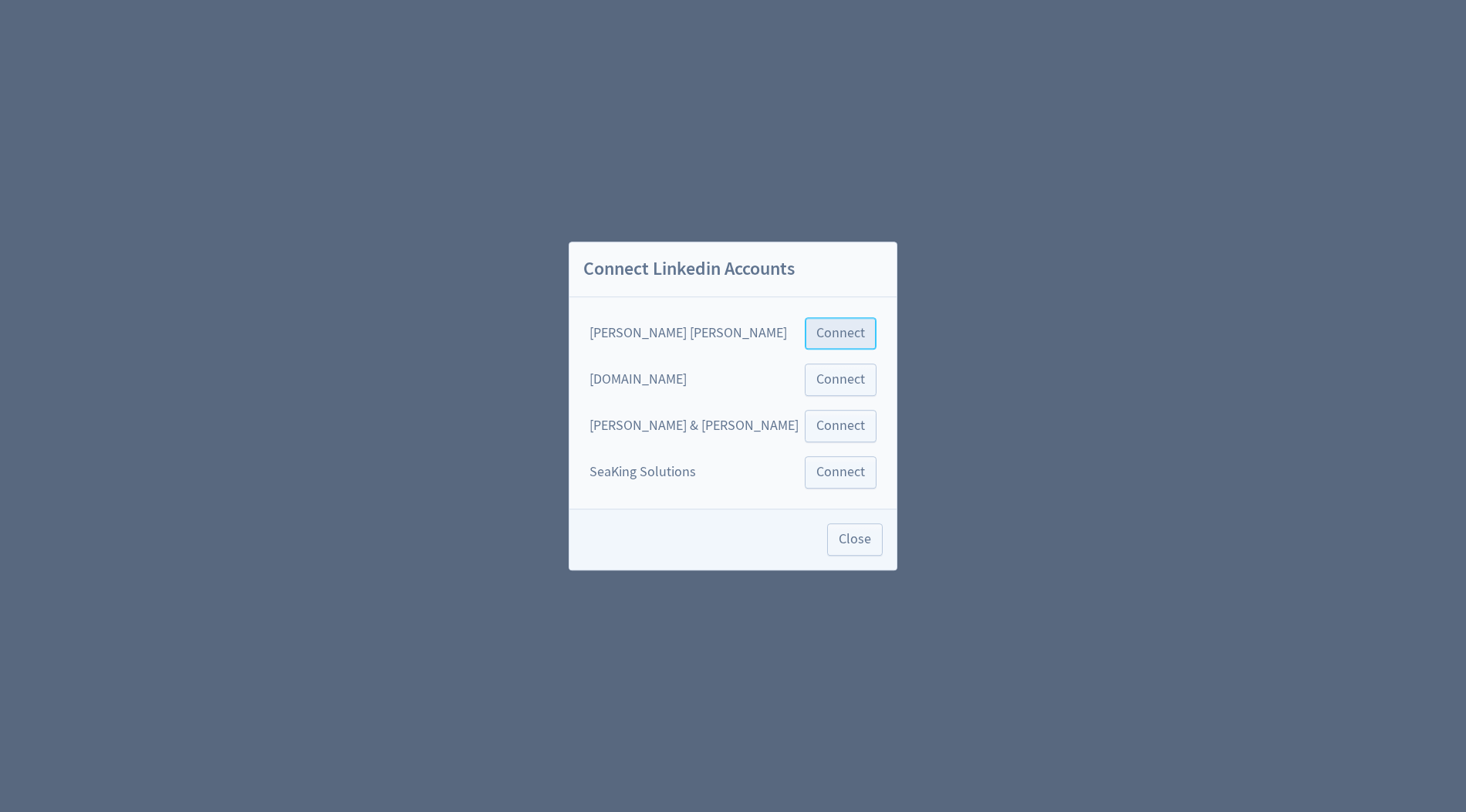
click at [816, 339] on span "Connect" at bounding box center [841, 333] width 48 height 14
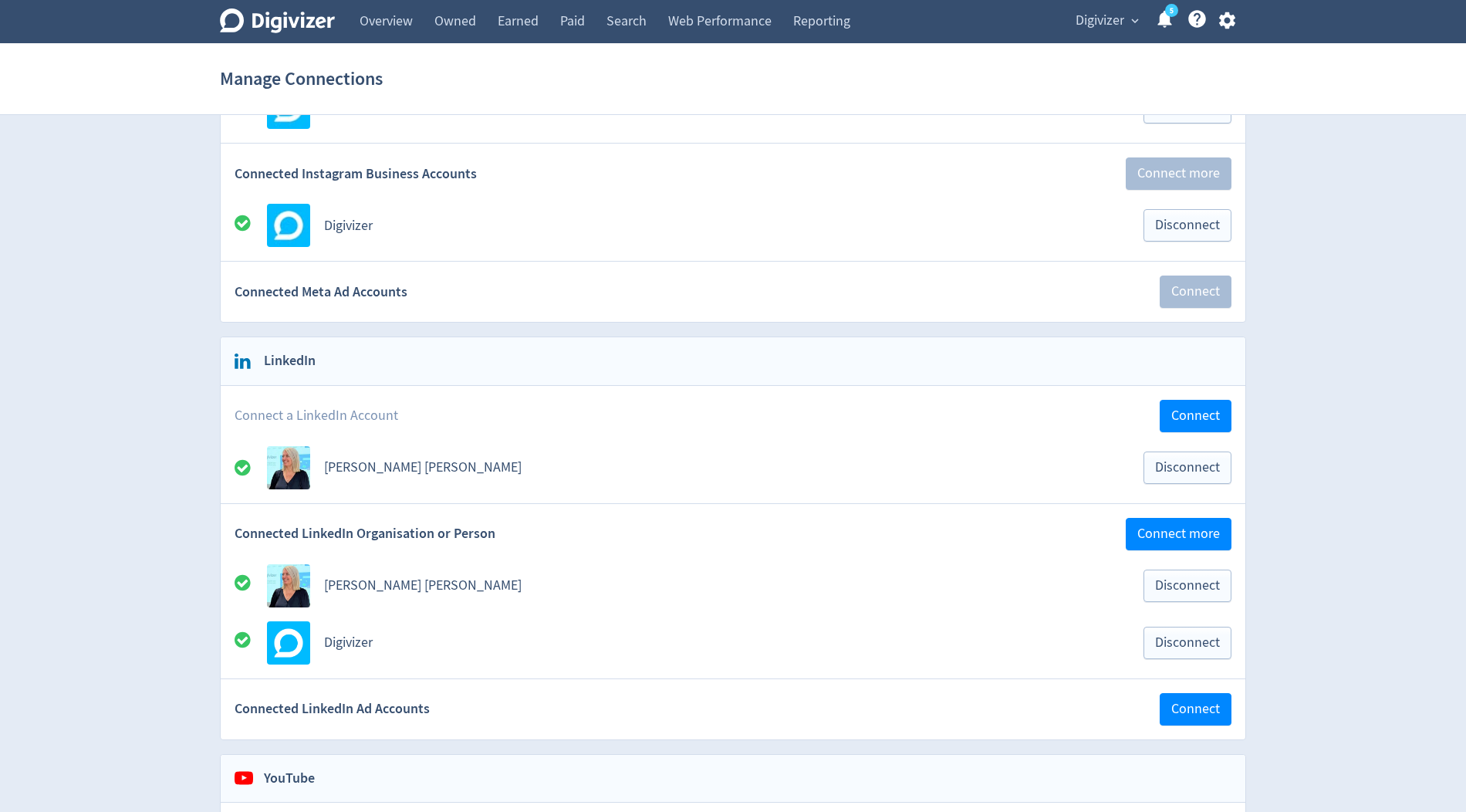
scroll to position [282, 0]
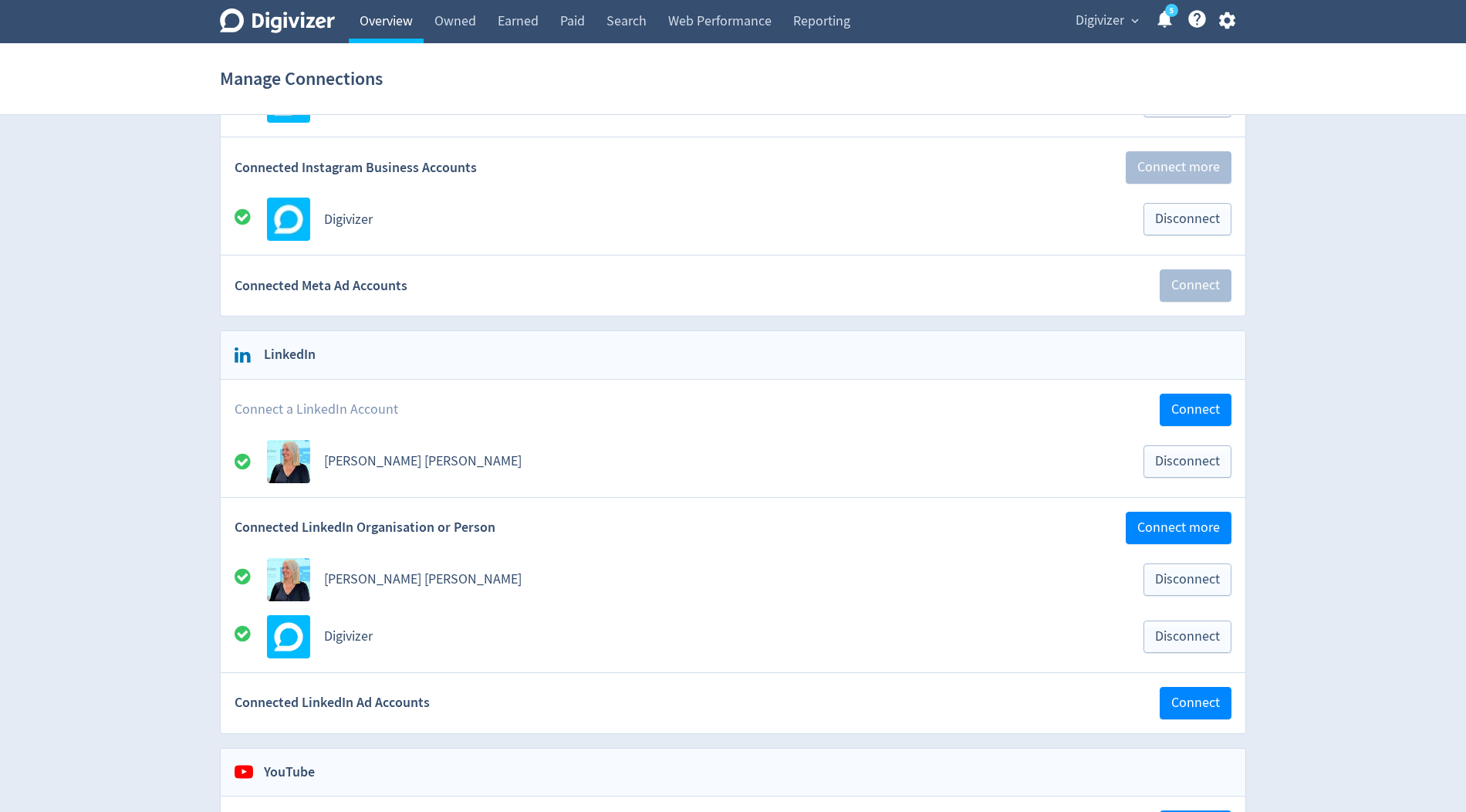
click at [378, 29] on link "Overview" at bounding box center [386, 22] width 75 height 43
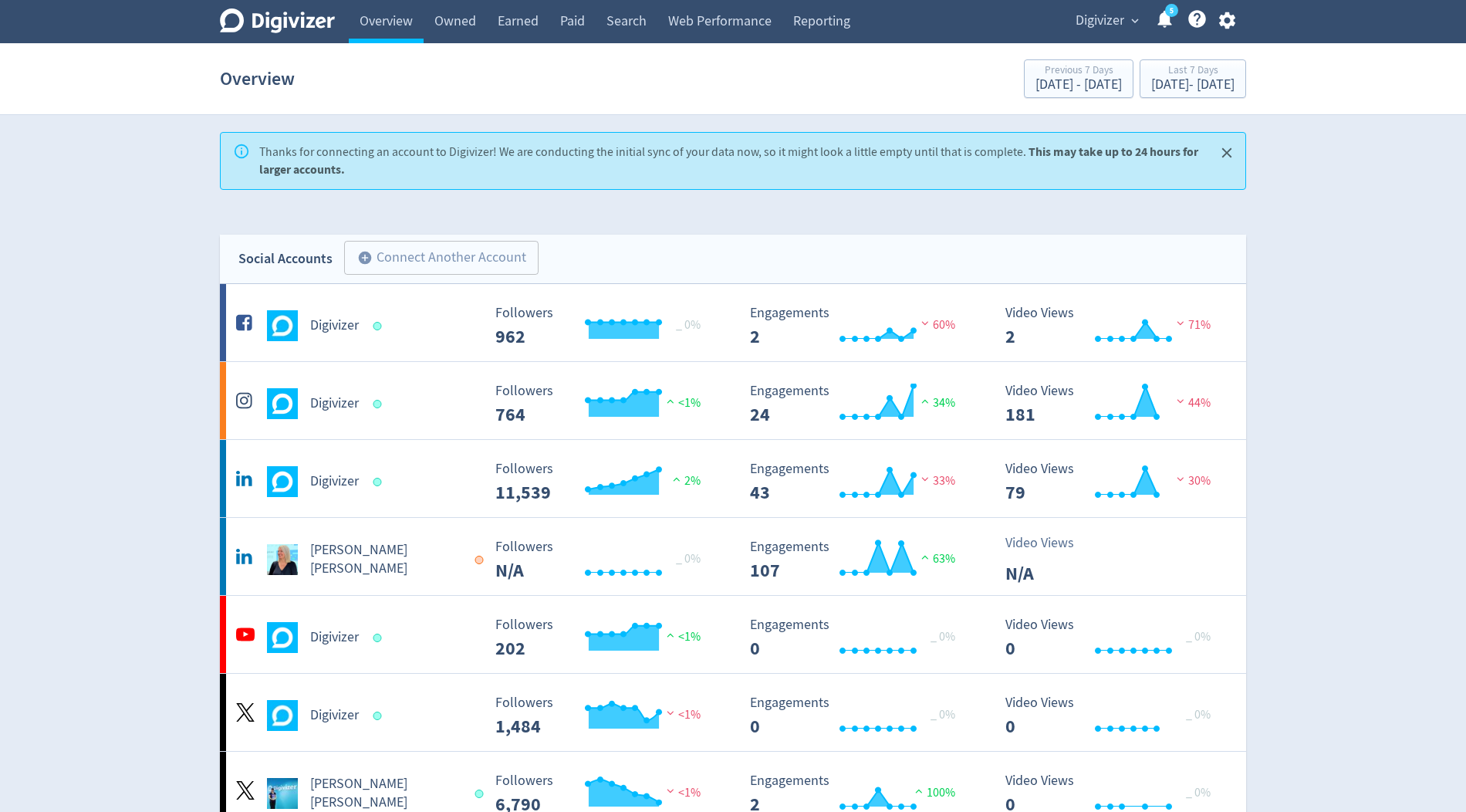
click at [1228, 153] on icon "Close" at bounding box center [1227, 153] width 10 height 10
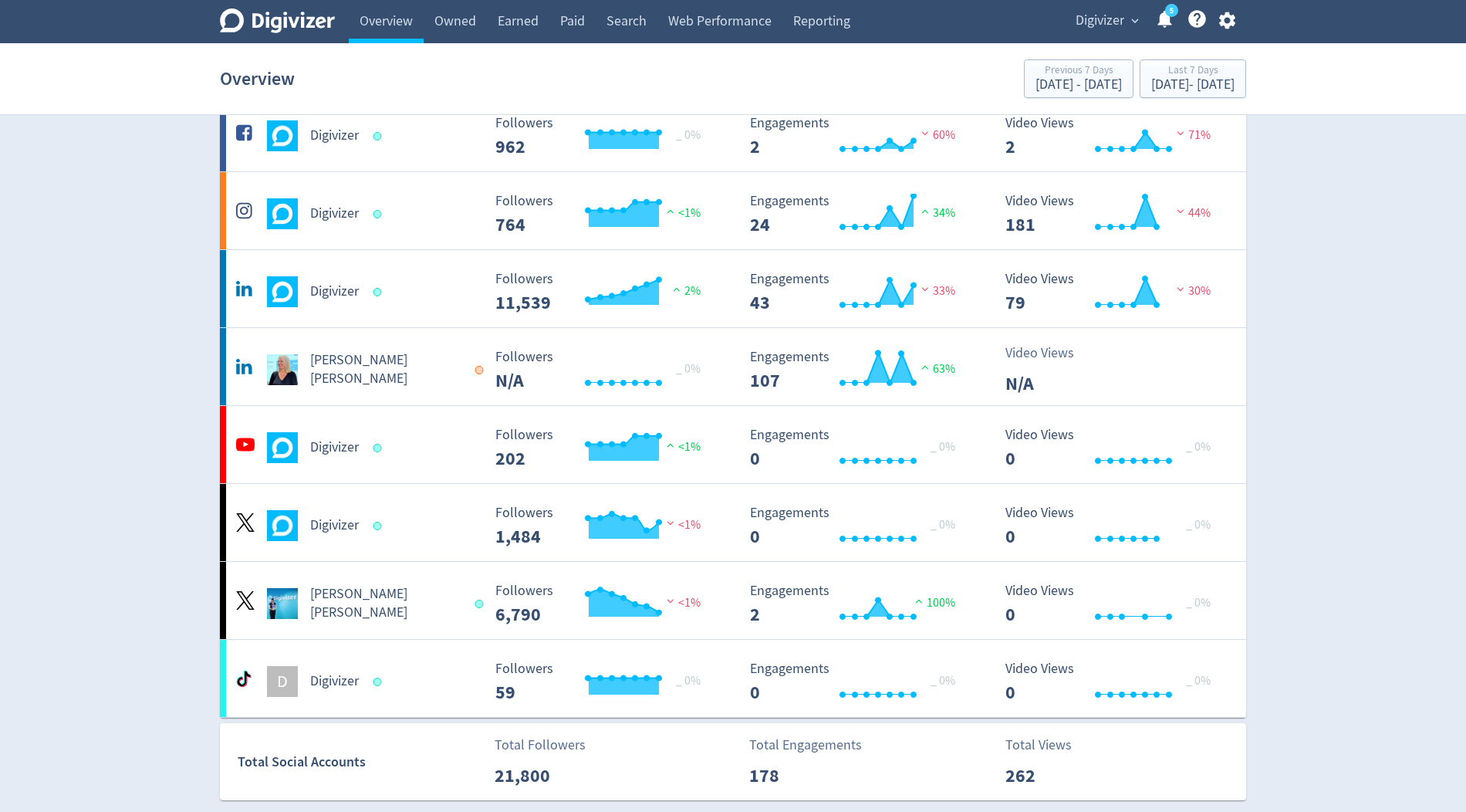
scroll to position [87, 0]
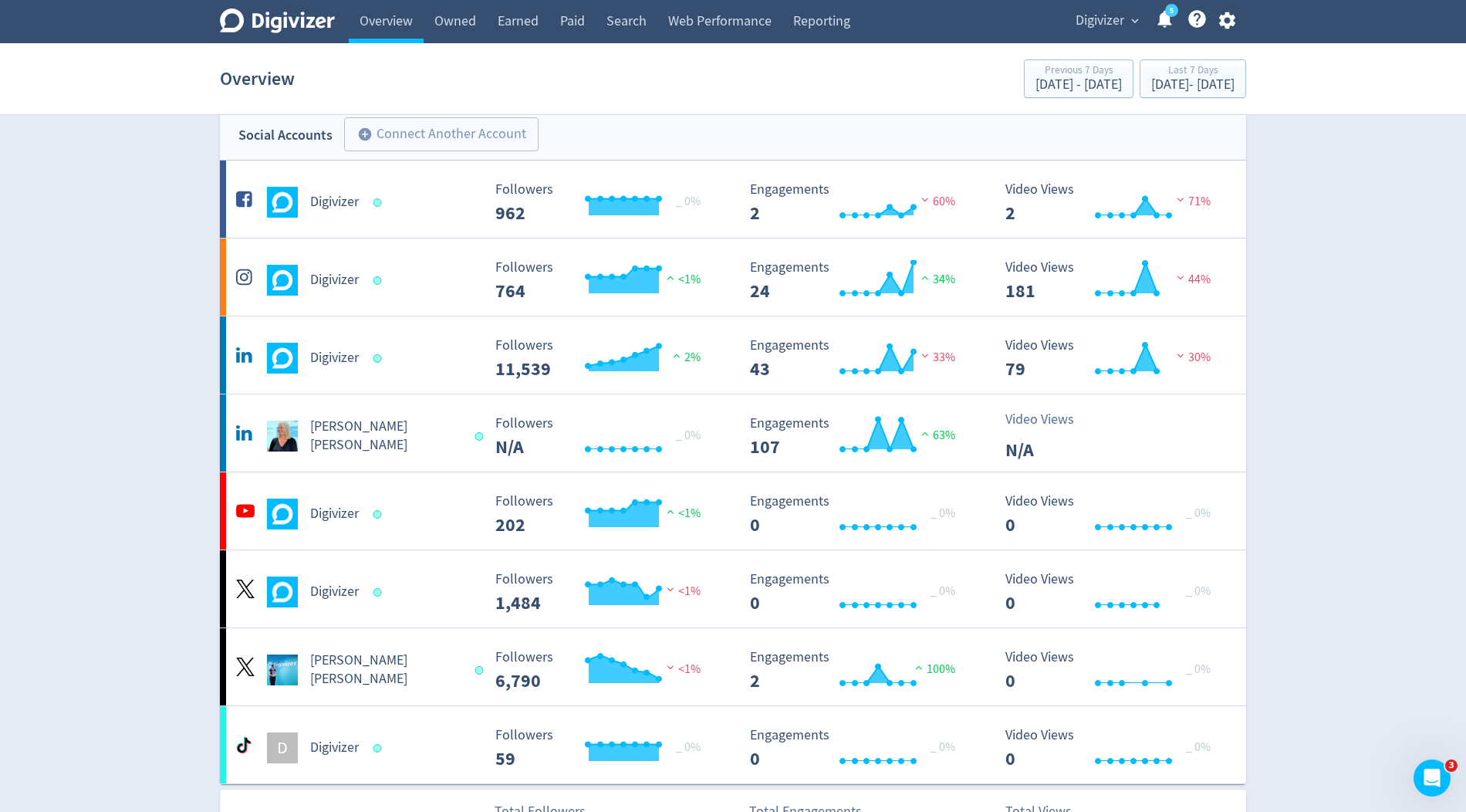
scroll to position [21, 0]
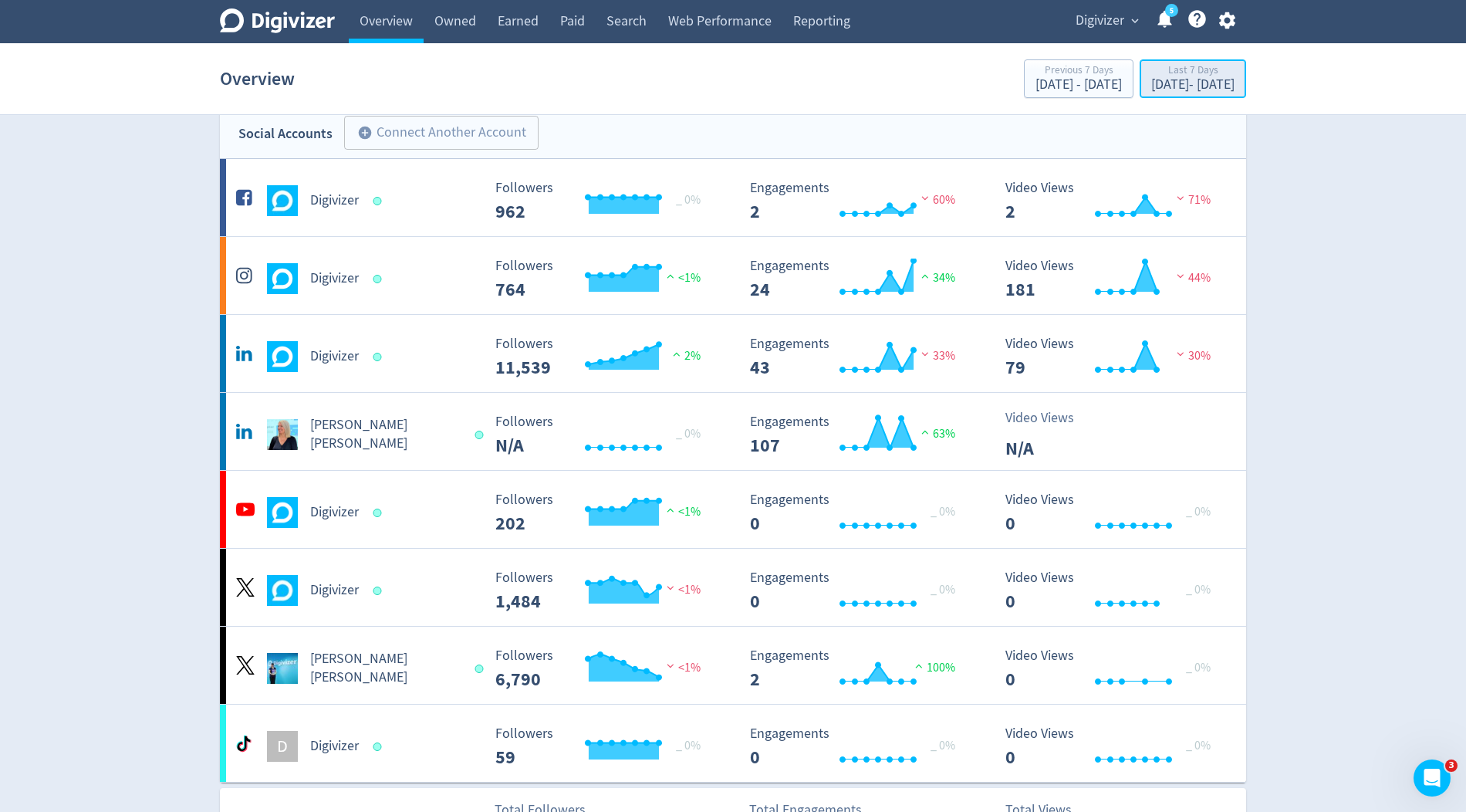
click at [1152, 76] on div "Last 7 Days" at bounding box center [1193, 71] width 83 height 13
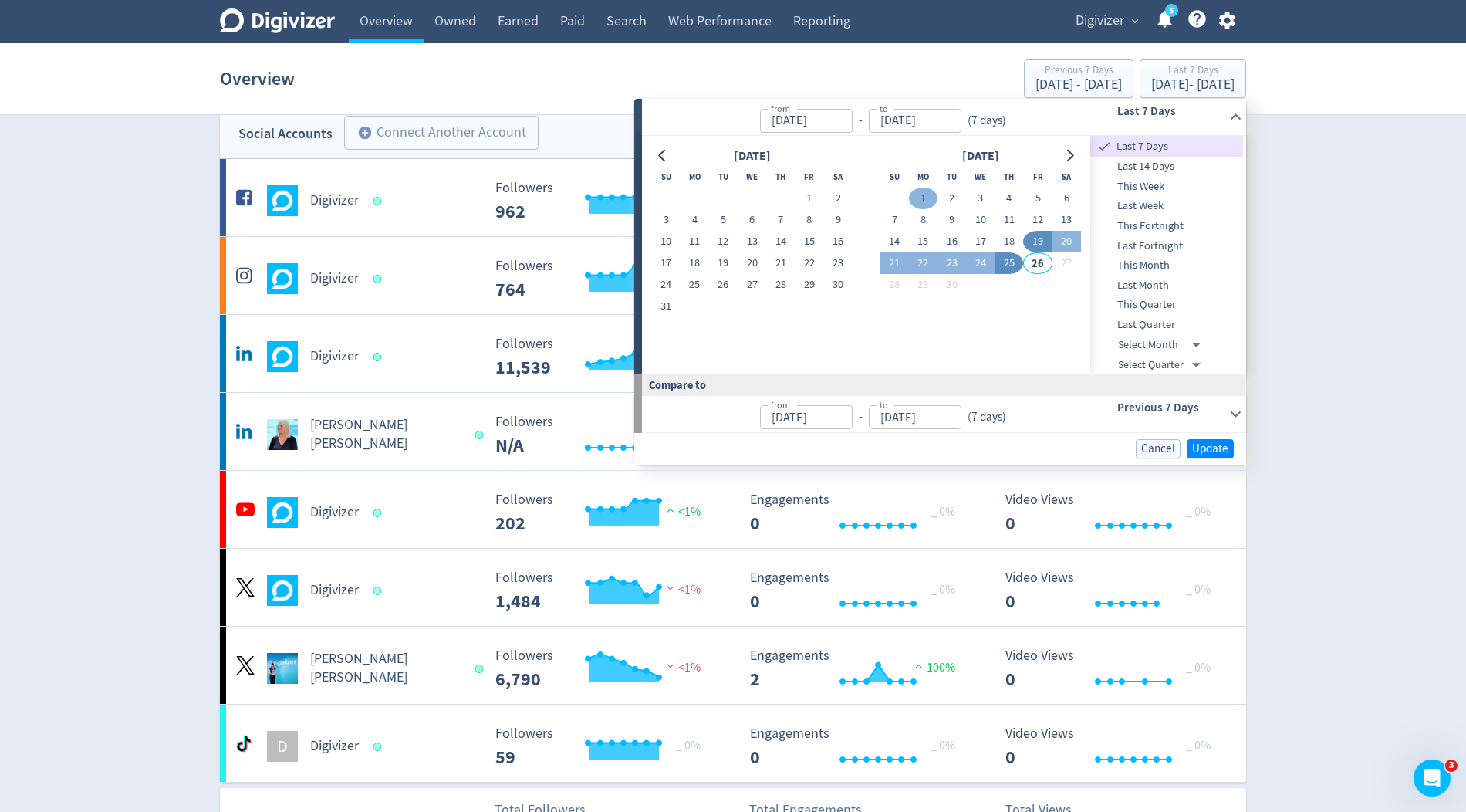
click at [923, 196] on button "1" at bounding box center [923, 198] width 29 height 22
type input "Sep 01, 2025"
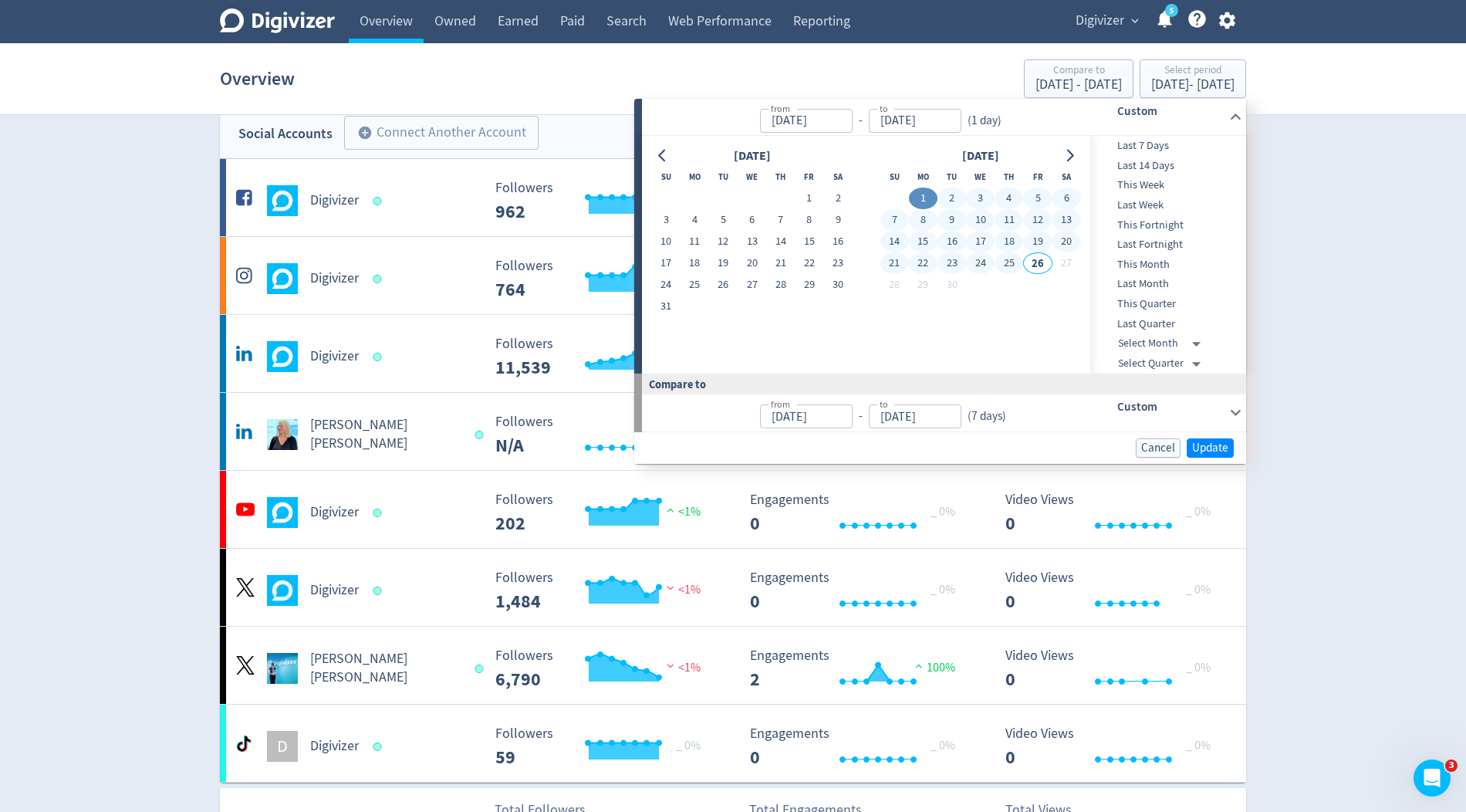
click at [1004, 263] on button "25" at bounding box center [1008, 263] width 29 height 22
type input "[DATE]"
type input "Aug 07, 2025"
type input "Aug 31, 2025"
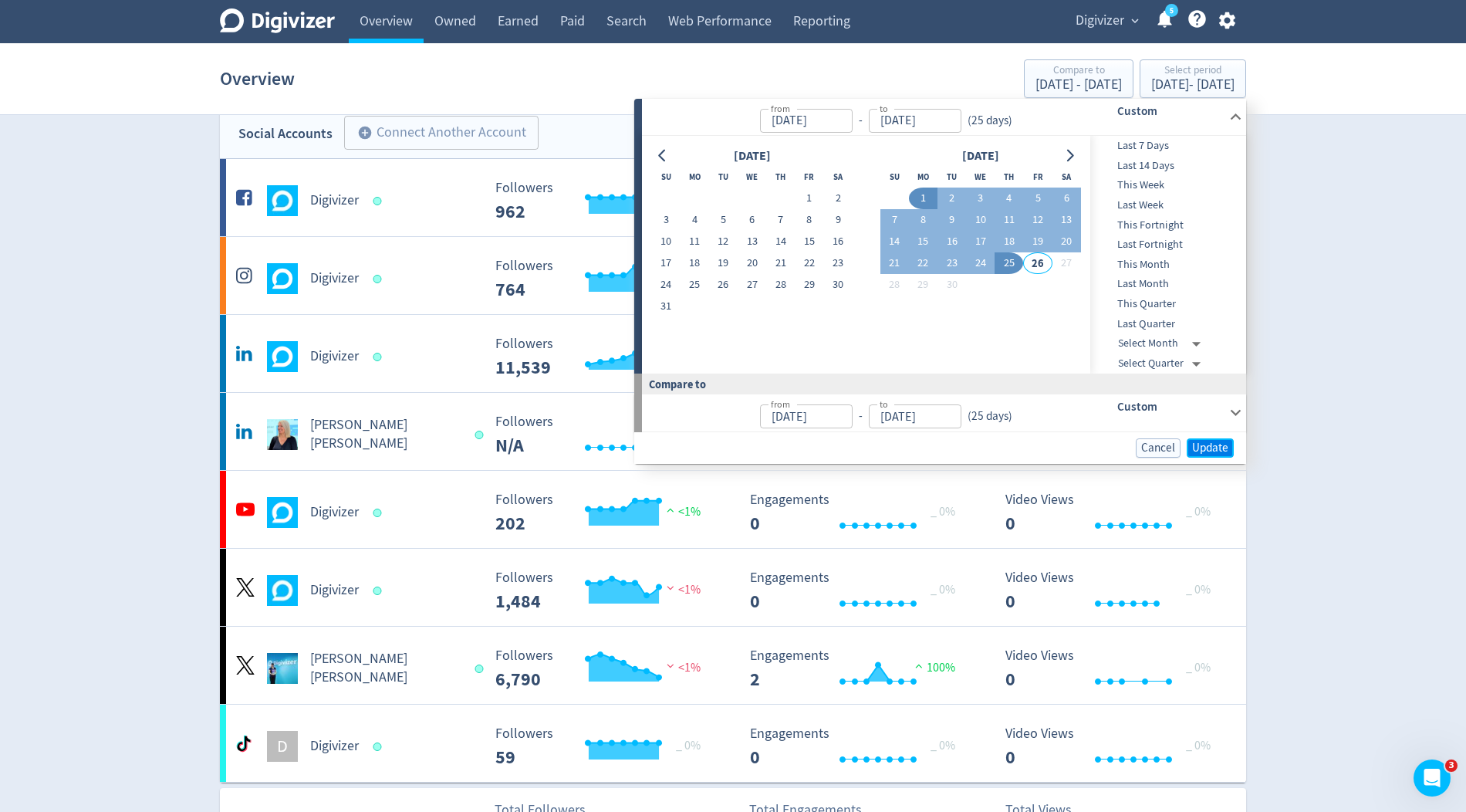
click at [1207, 448] on span "Update" at bounding box center [1210, 447] width 36 height 11
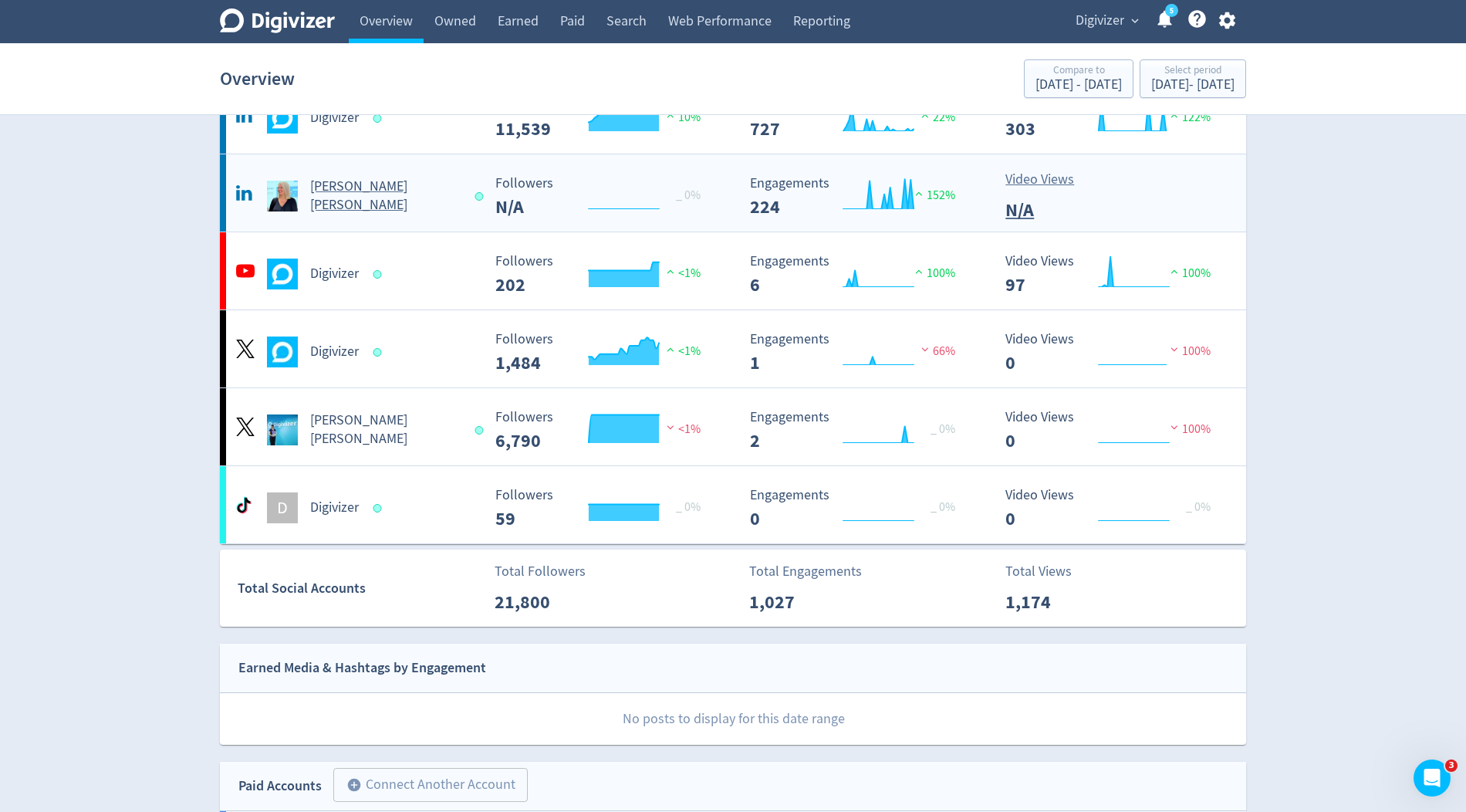
scroll to position [268, 0]
